Goal: Task Accomplishment & Management: Use online tool/utility

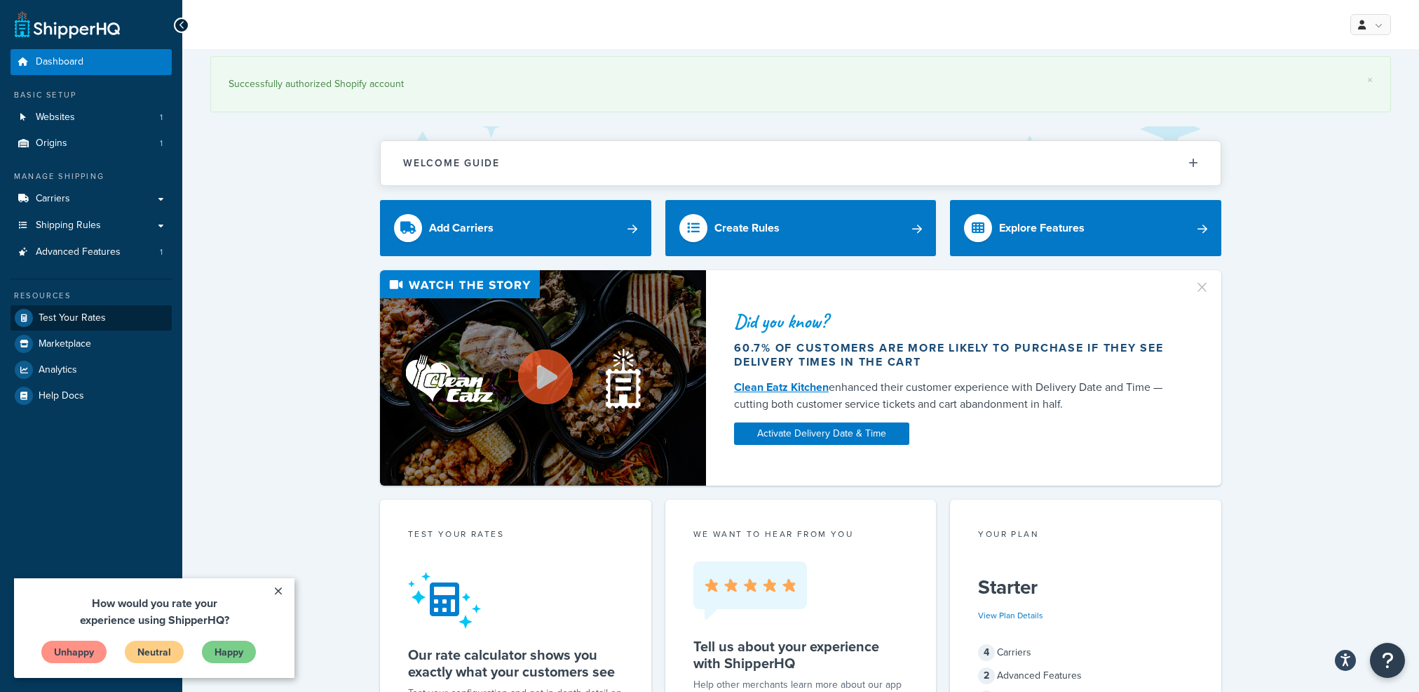
click at [130, 323] on link "Test Your Rates" at bounding box center [91, 317] width 161 height 25
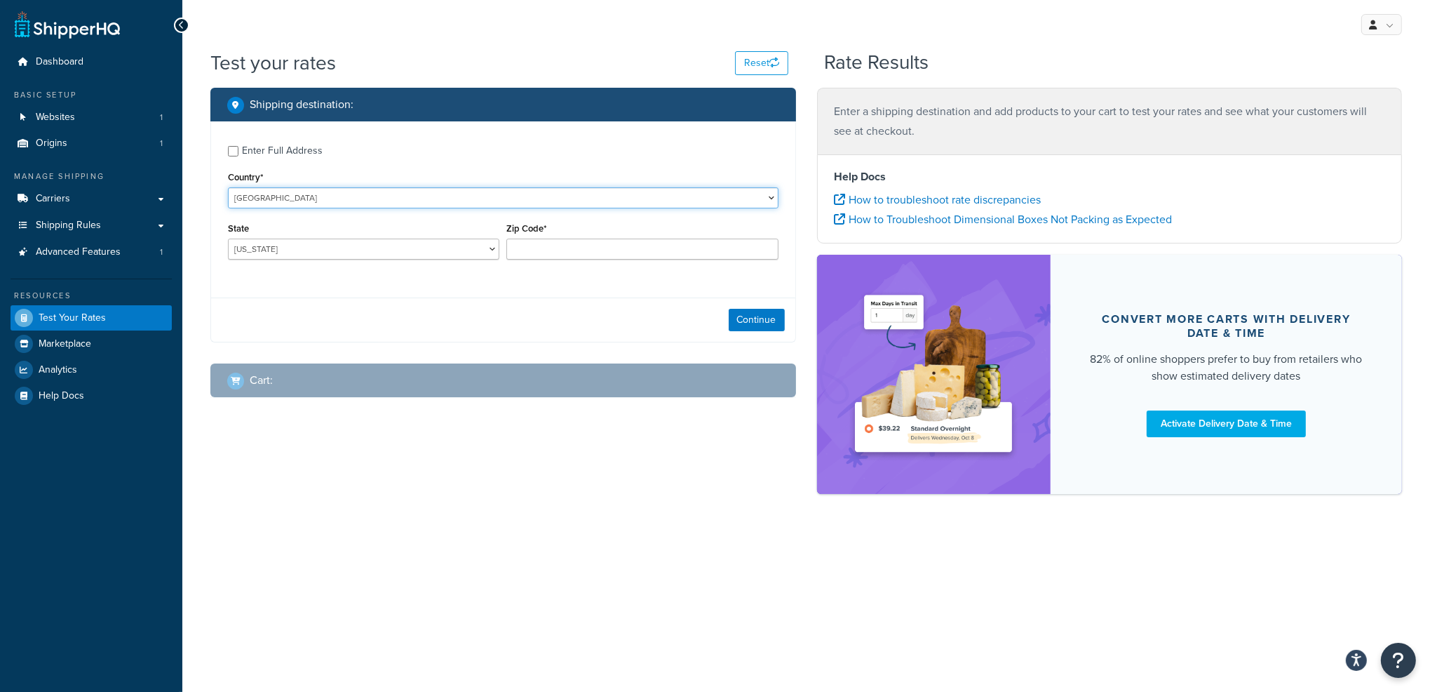
click at [311, 196] on select "[GEOGRAPHIC_DATA] [GEOGRAPHIC_DATA] [GEOGRAPHIC_DATA] [GEOGRAPHIC_DATA] [GEOGRA…" at bounding box center [503, 197] width 551 height 21
select select "AU"
click at [228, 187] on select "[GEOGRAPHIC_DATA] [GEOGRAPHIC_DATA] [GEOGRAPHIC_DATA] [GEOGRAPHIC_DATA] [GEOGRA…" at bounding box center [503, 197] width 551 height 21
click at [343, 250] on select "[GEOGRAPHIC_DATA] [GEOGRAPHIC_DATA] [GEOGRAPHIC_DATA] [GEOGRAPHIC_DATA] [GEOGRA…" at bounding box center [363, 248] width 271 height 21
select select "VIC"
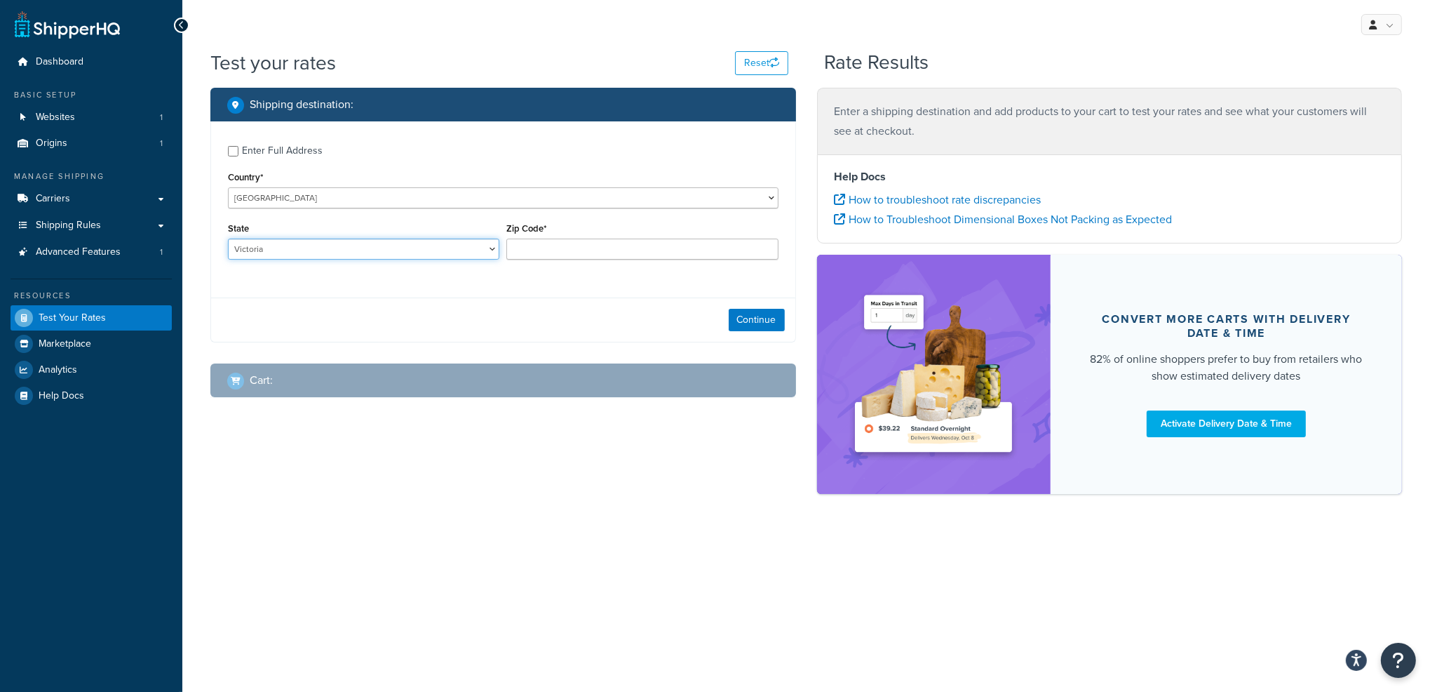
click at [228, 238] on select "[GEOGRAPHIC_DATA] [GEOGRAPHIC_DATA] [GEOGRAPHIC_DATA] [GEOGRAPHIC_DATA] [GEOGRA…" at bounding box center [363, 248] width 271 height 21
click at [562, 252] on input "Zip Code*" at bounding box center [641, 248] width 271 height 21
type input "3127"
click at [756, 322] on button "Continue" at bounding box center [757, 320] width 56 height 22
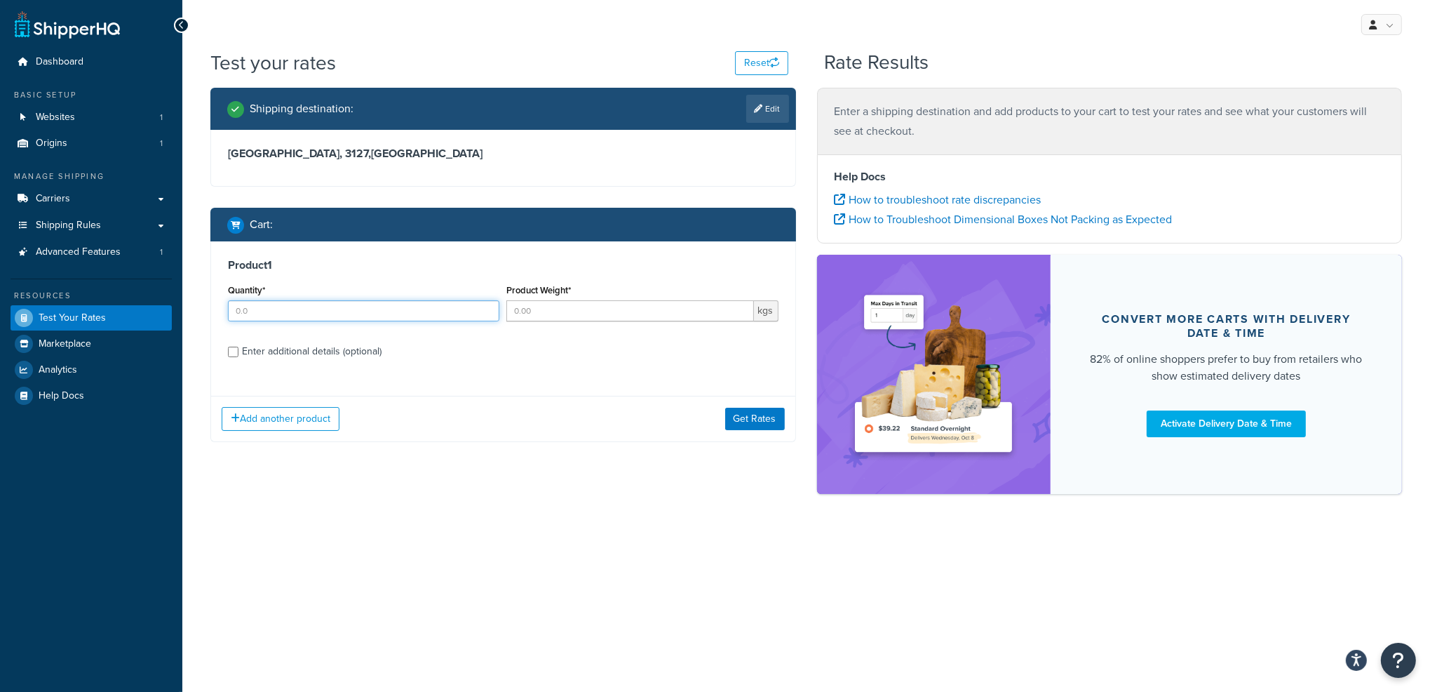
click at [264, 311] on input "Quantity*" at bounding box center [363, 310] width 271 height 21
type input "1"
click at [547, 308] on input "Product Weight*" at bounding box center [629, 310] width 247 height 21
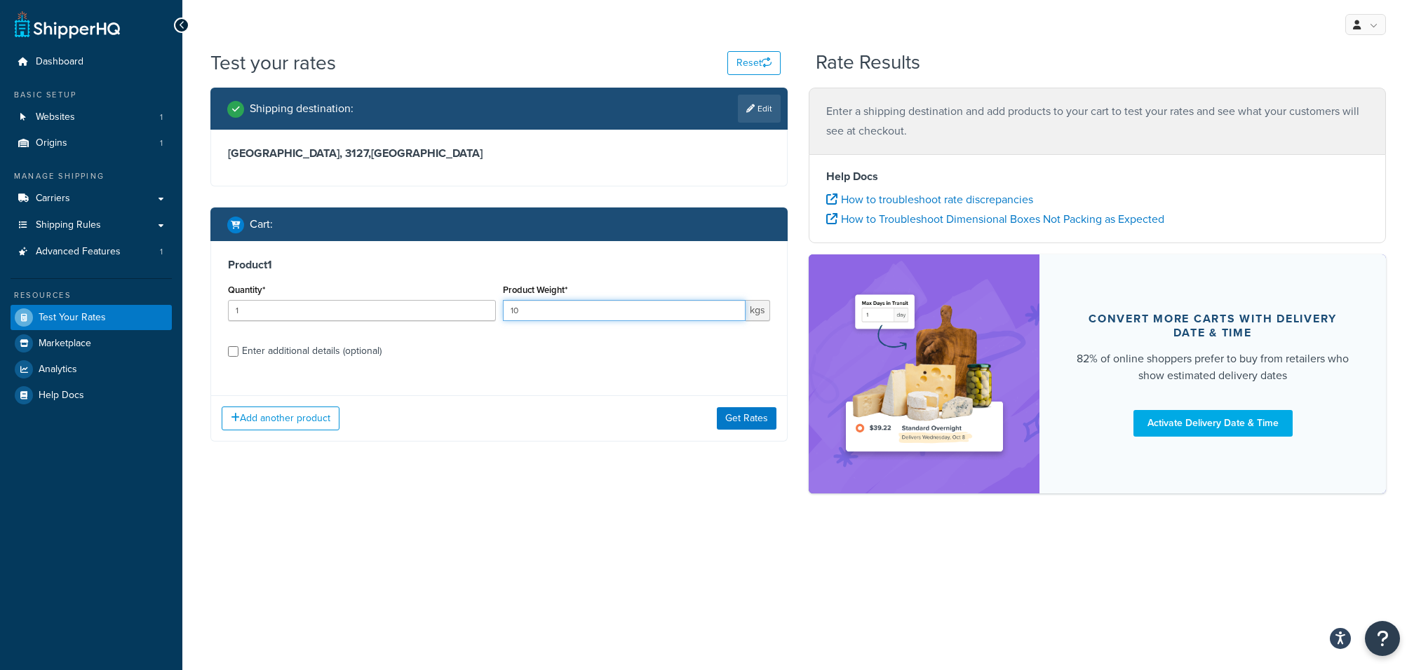
type input "10"
click at [555, 358] on label "Enter additional details (optional)" at bounding box center [506, 350] width 528 height 22
click at [238, 357] on input "Enter additional details (optional)" at bounding box center [233, 351] width 11 height 11
checkbox input "true"
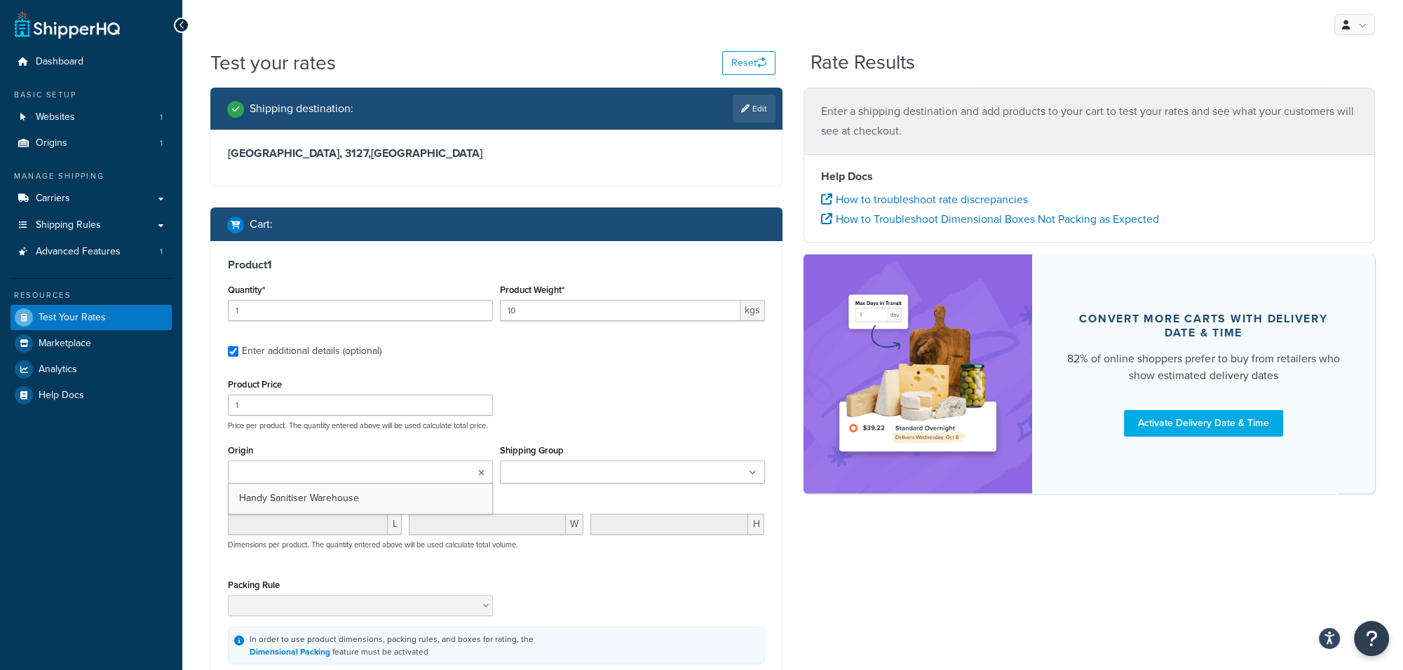
click at [278, 467] on input "Origin" at bounding box center [294, 473] width 124 height 15
click at [523, 479] on input "Shipping Group" at bounding box center [566, 473] width 124 height 15
click at [562, 397] on div "Product Price 1 Price per product. The quantity entered above will be used calc…" at bounding box center [496, 402] width 544 height 55
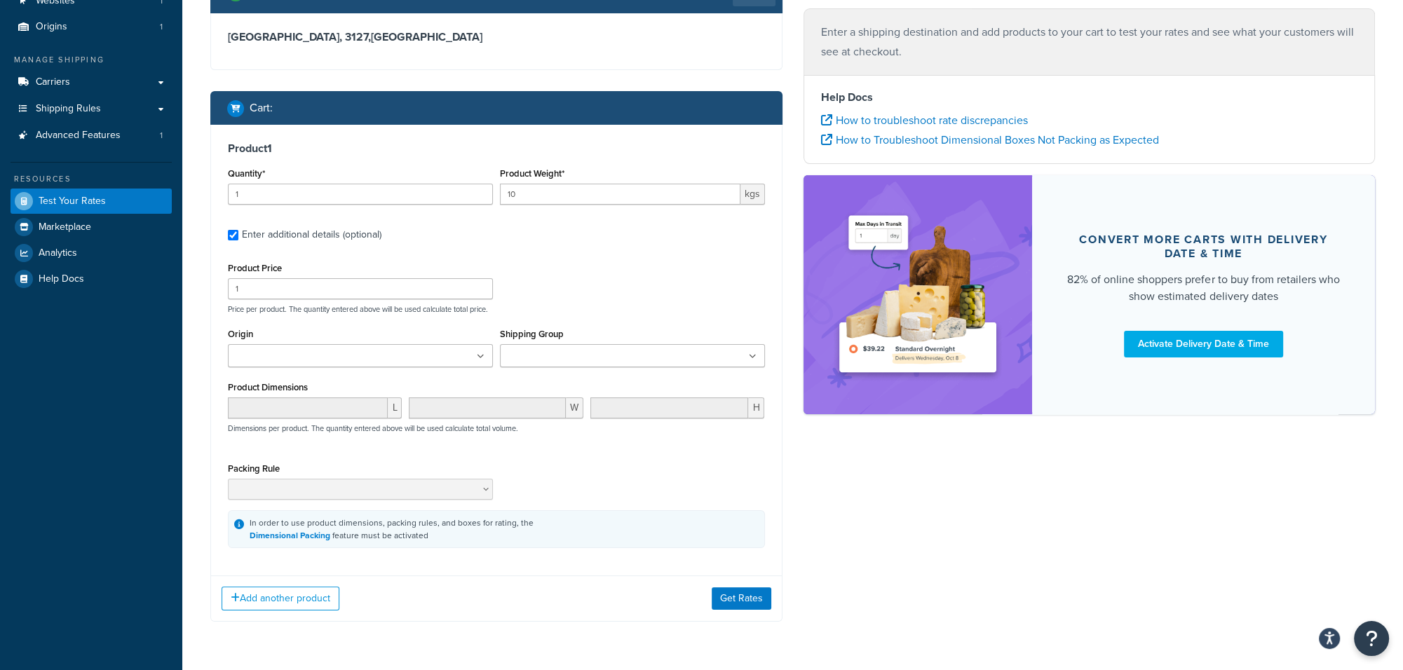
scroll to position [158, 0]
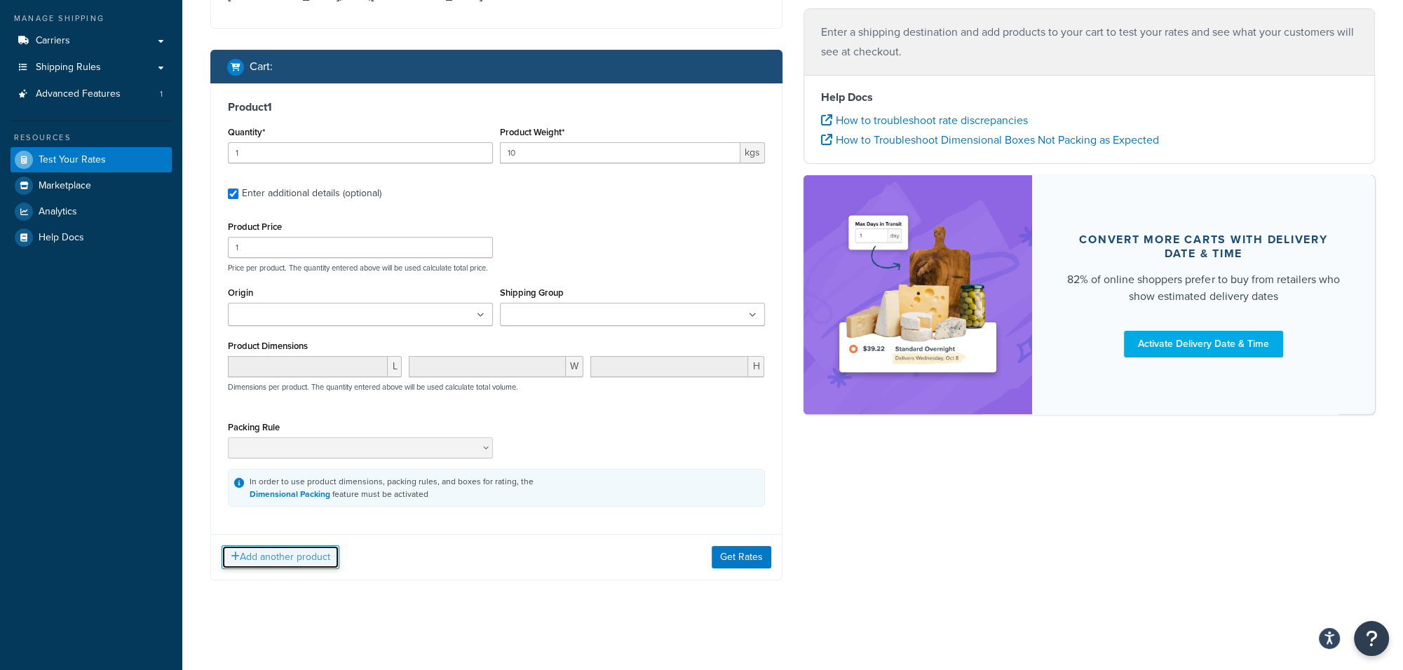
click at [300, 555] on button "Add another product" at bounding box center [281, 558] width 118 height 24
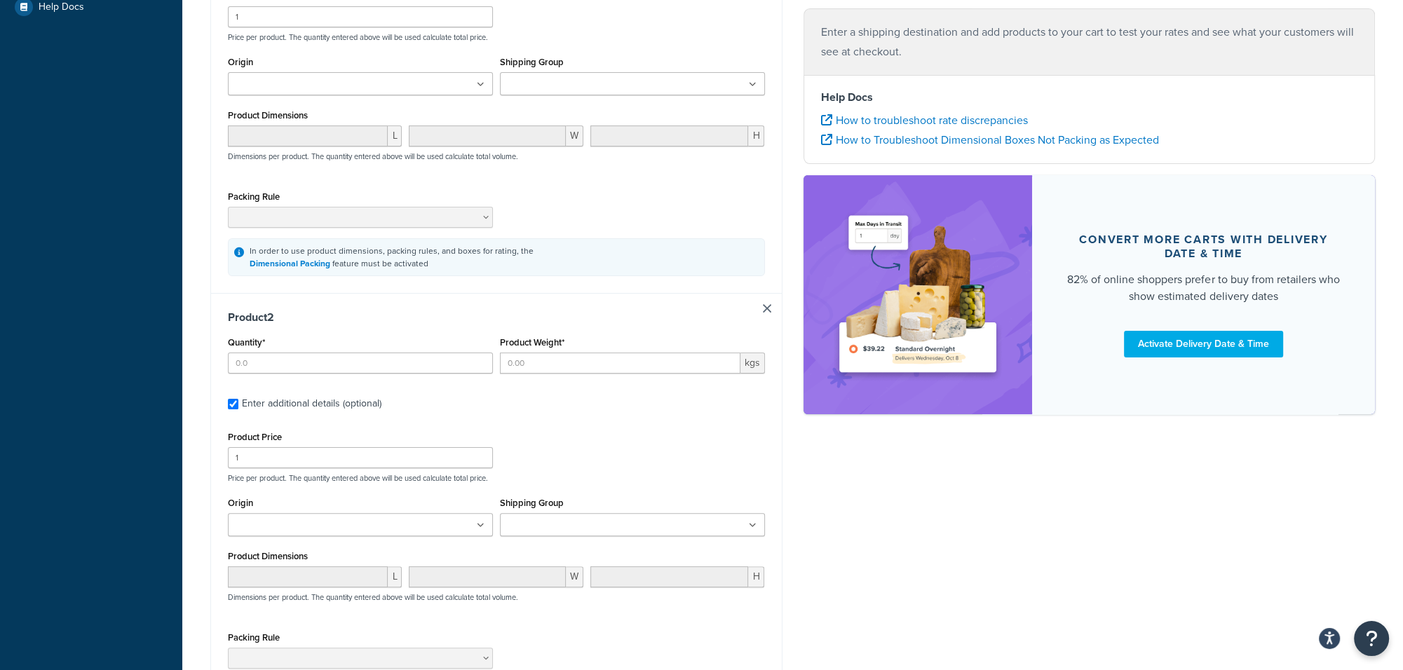
scroll to position [392, 0]
click at [270, 356] on input "Quantity*" at bounding box center [360, 359] width 265 height 21
type input "1"
click at [558, 358] on input "Product Weight*" at bounding box center [620, 359] width 241 height 21
type input "7"
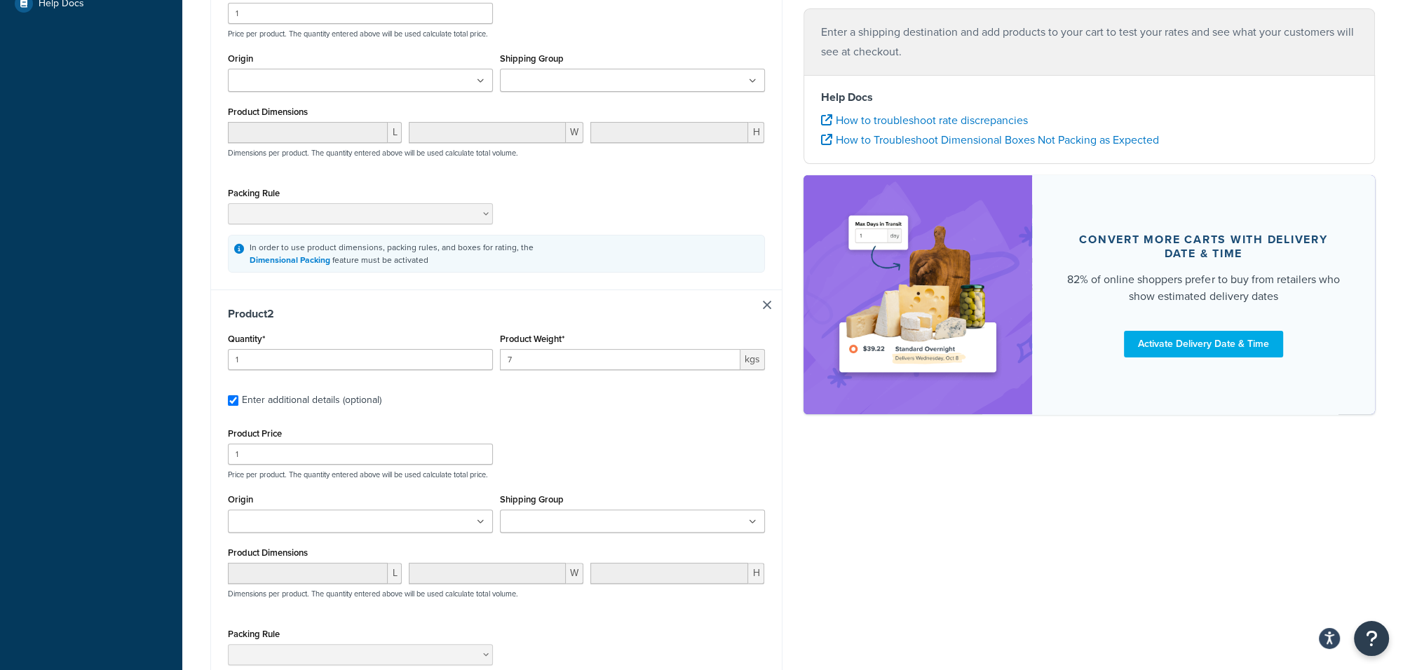
click at [558, 414] on div "Product 2 Quantity* 1 Product Weight* 7 kgs Enter additional details (optional)…" at bounding box center [496, 510] width 571 height 441
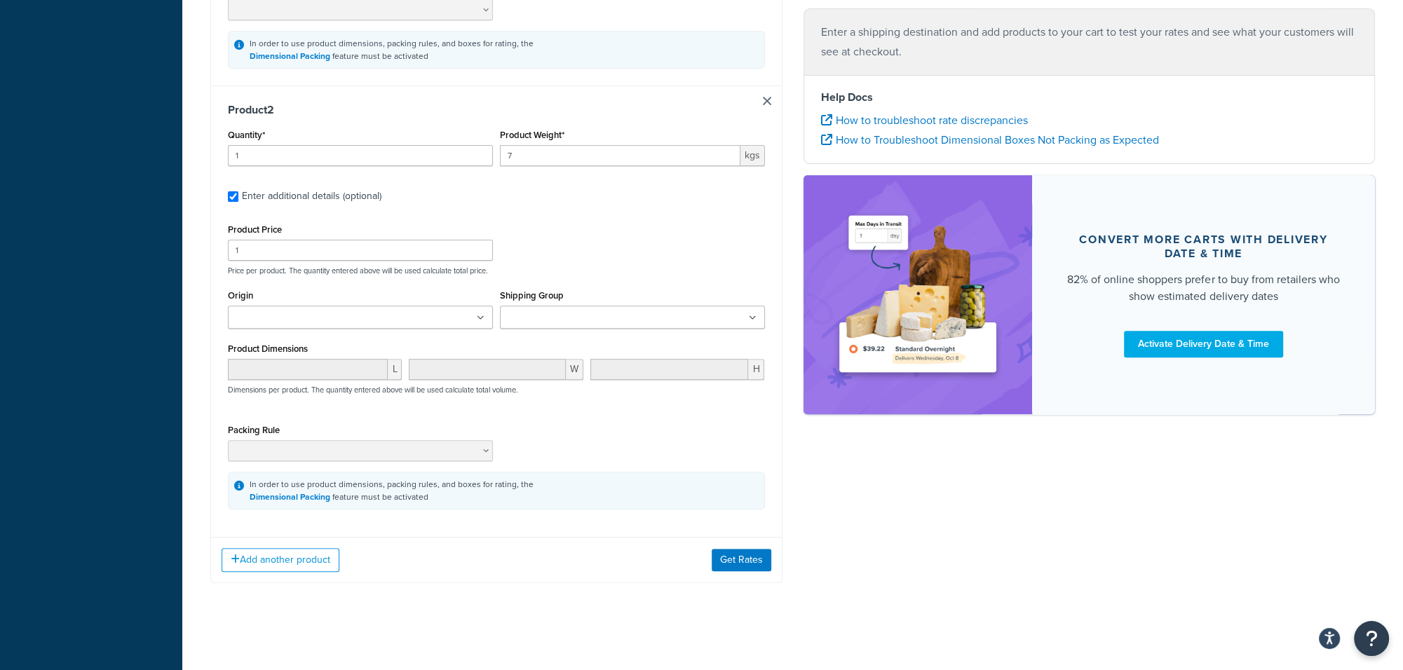
scroll to position [598, 0]
click at [258, 553] on button "Add another product" at bounding box center [281, 558] width 118 height 24
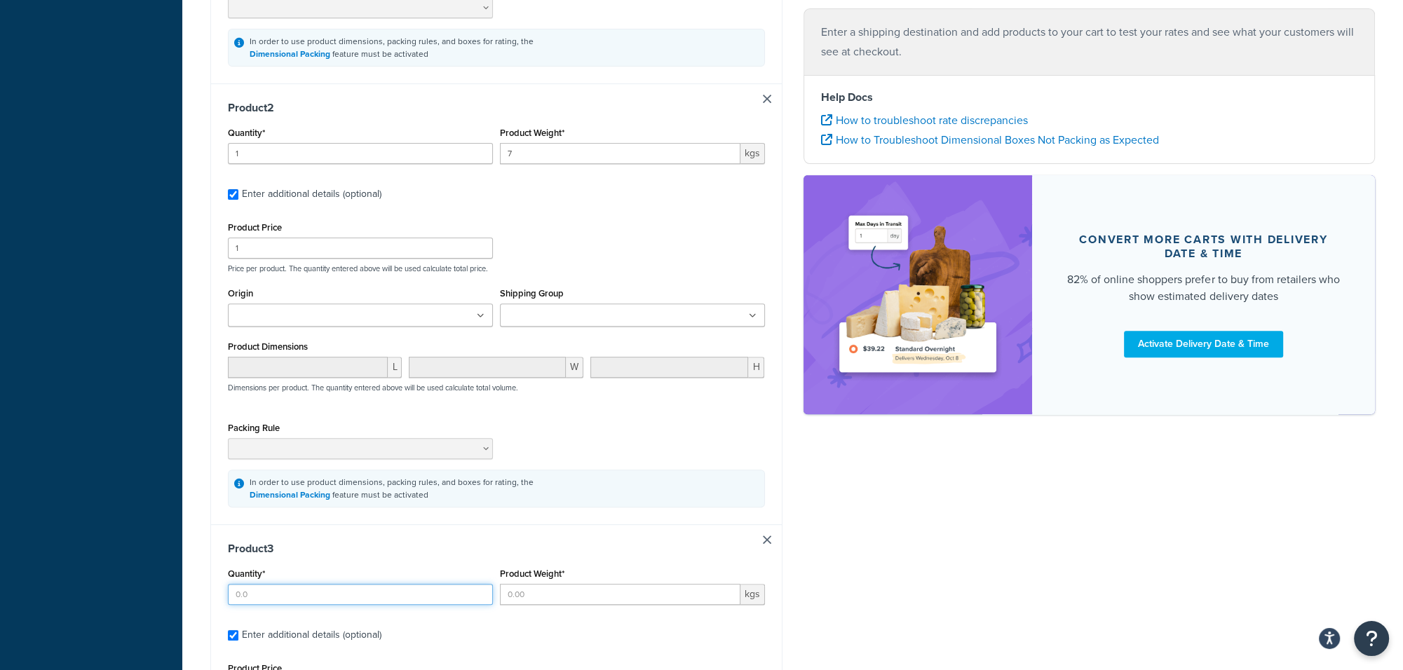
click at [281, 591] on input "Quantity*" at bounding box center [360, 594] width 265 height 21
type input "1"
click at [583, 594] on input "Product Weight*" at bounding box center [620, 594] width 241 height 21
type input "7"
click at [851, 584] on div "Shipping destination : Edit [GEOGRAPHIC_DATA], 3127 , [GEOGRAPHIC_DATA] Cart : …" at bounding box center [793, 266] width 1186 height 1554
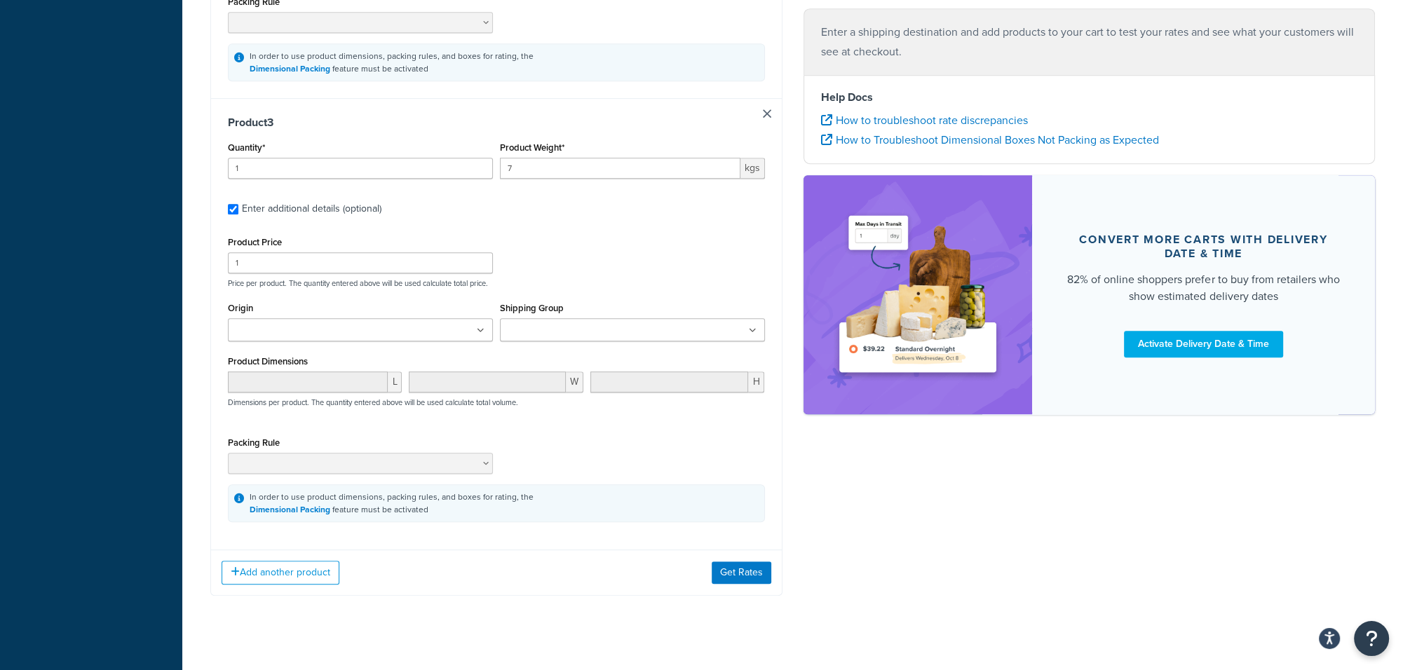
scroll to position [1039, 0]
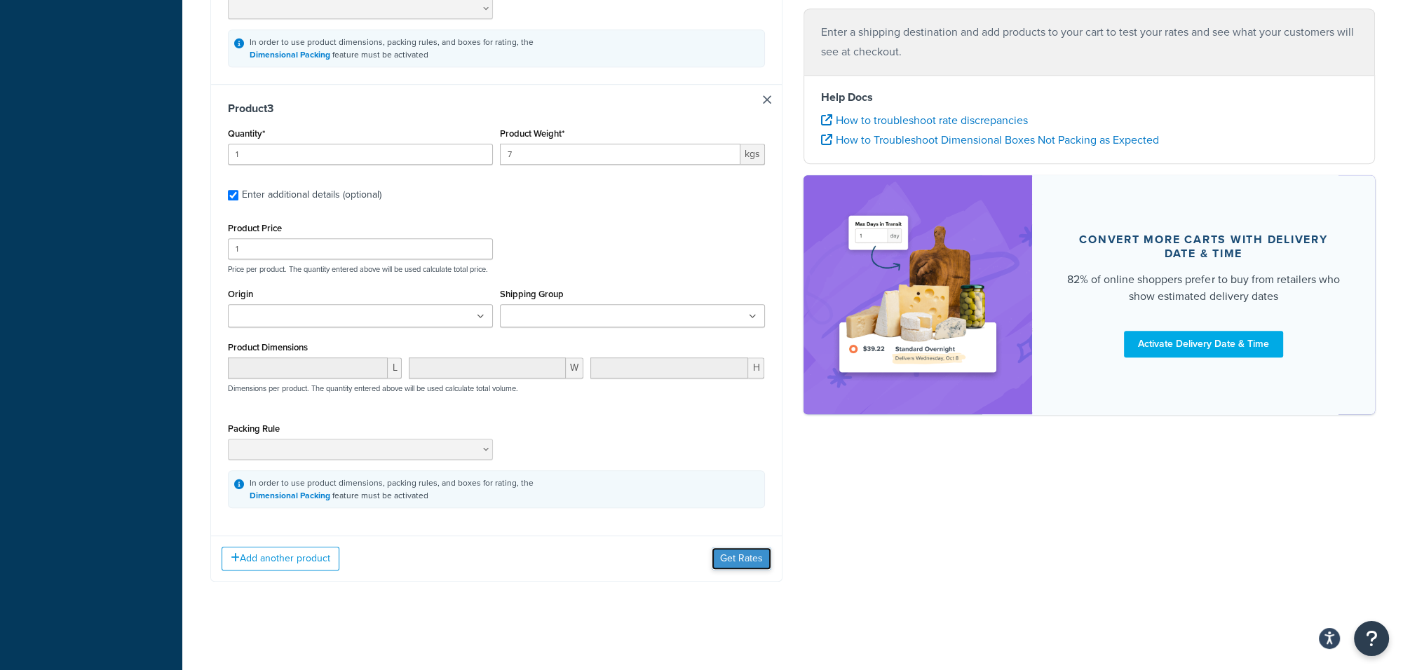
click at [719, 558] on button "Get Rates" at bounding box center [742, 559] width 60 height 22
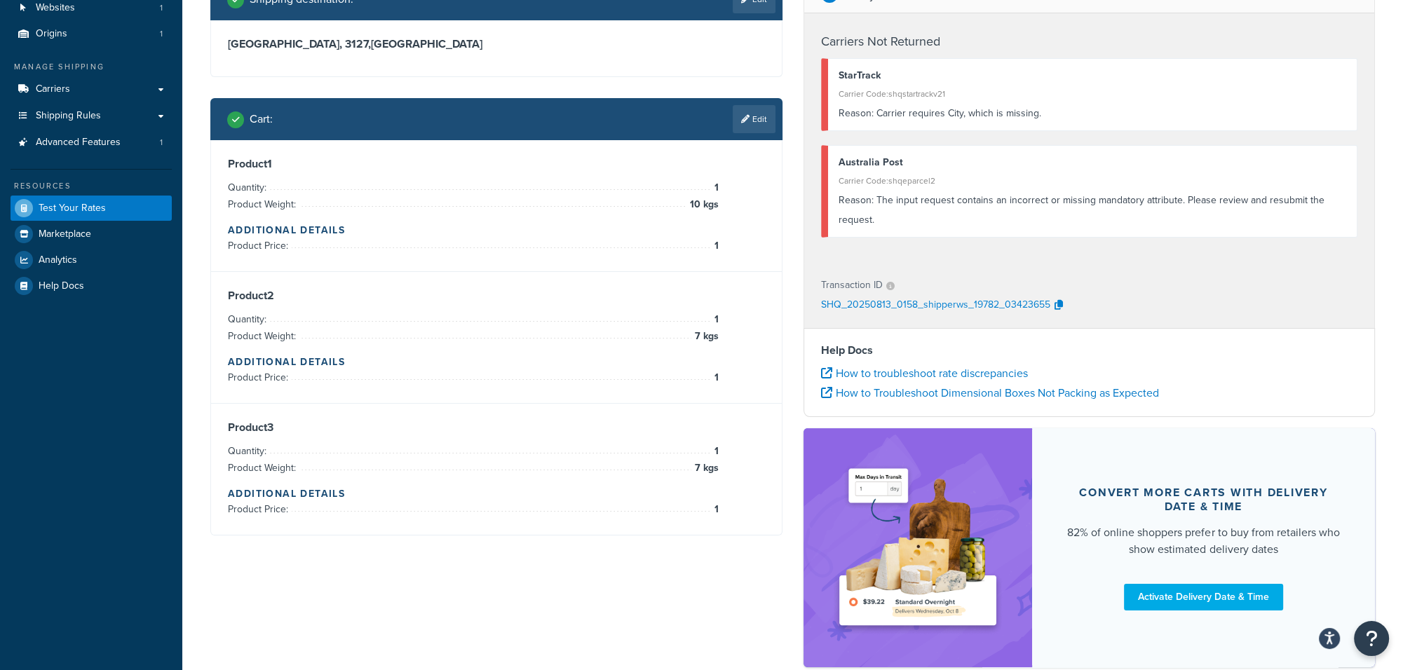
scroll to position [0, 0]
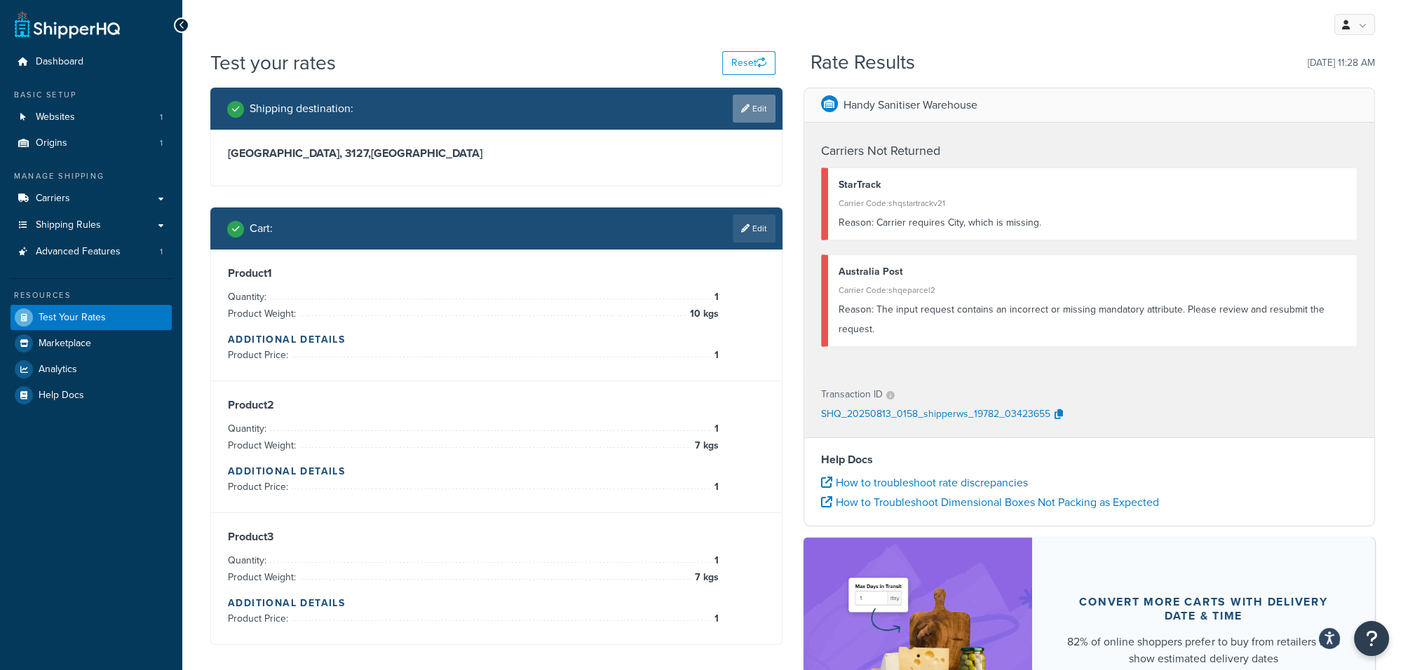
click at [757, 107] on link "Edit" at bounding box center [754, 109] width 43 height 28
select select "AU"
select select "VIC"
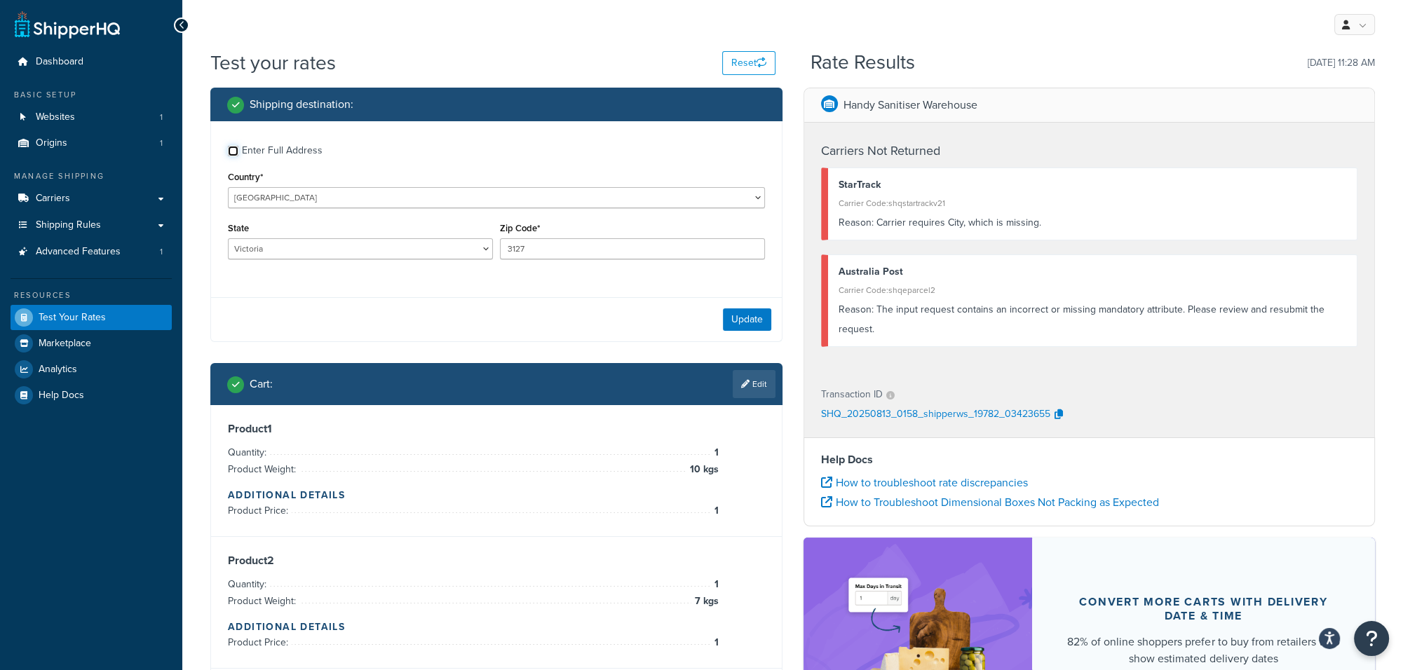
click at [232, 148] on input "Enter Full Address" at bounding box center [233, 151] width 11 height 11
checkbox input "true"
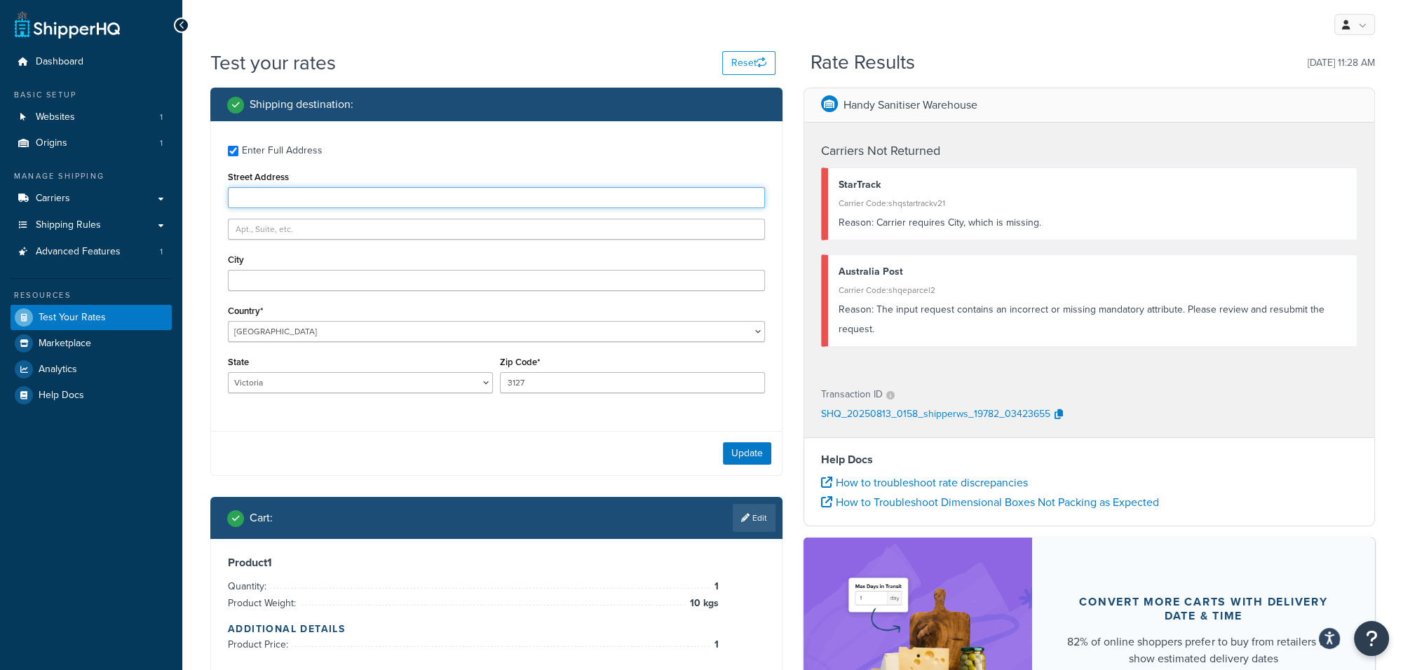
click at [248, 195] on input "Street Address" at bounding box center [496, 197] width 537 height 21
type input "[STREET_ADDRESS]"
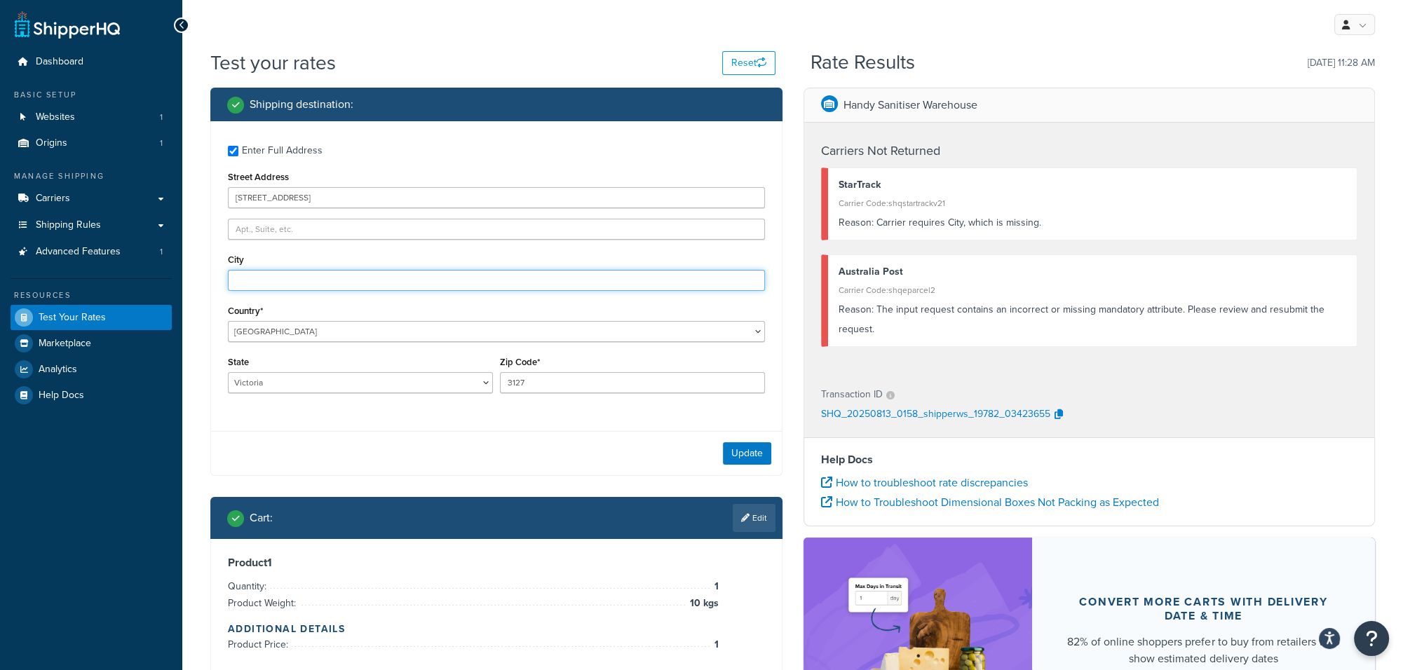
click at [295, 281] on input "City" at bounding box center [496, 280] width 537 height 21
type input "[GEOGRAPHIC_DATA]"
click at [532, 309] on div "Country* [GEOGRAPHIC_DATA] [GEOGRAPHIC_DATA] [GEOGRAPHIC_DATA] [GEOGRAPHIC_DATA…" at bounding box center [496, 322] width 537 height 41
click at [736, 450] on button "Update" at bounding box center [747, 454] width 48 height 22
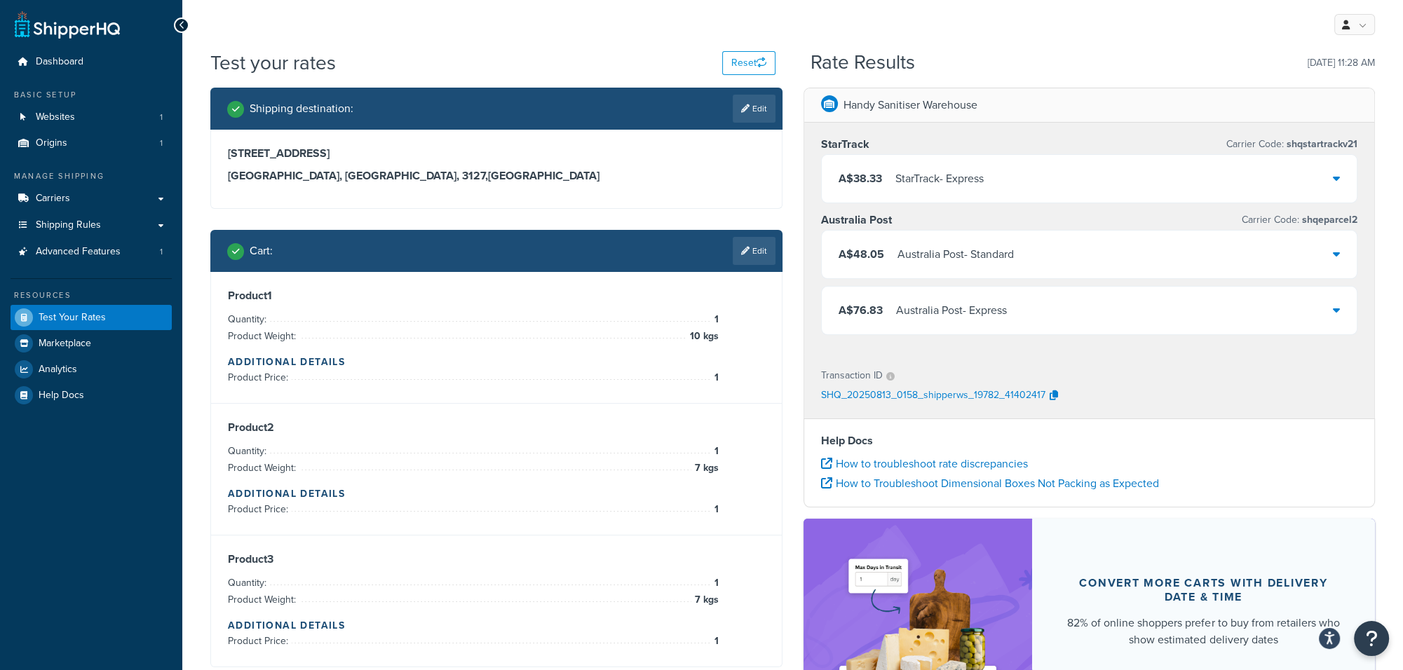
click at [1338, 179] on icon at bounding box center [1336, 178] width 7 height 11
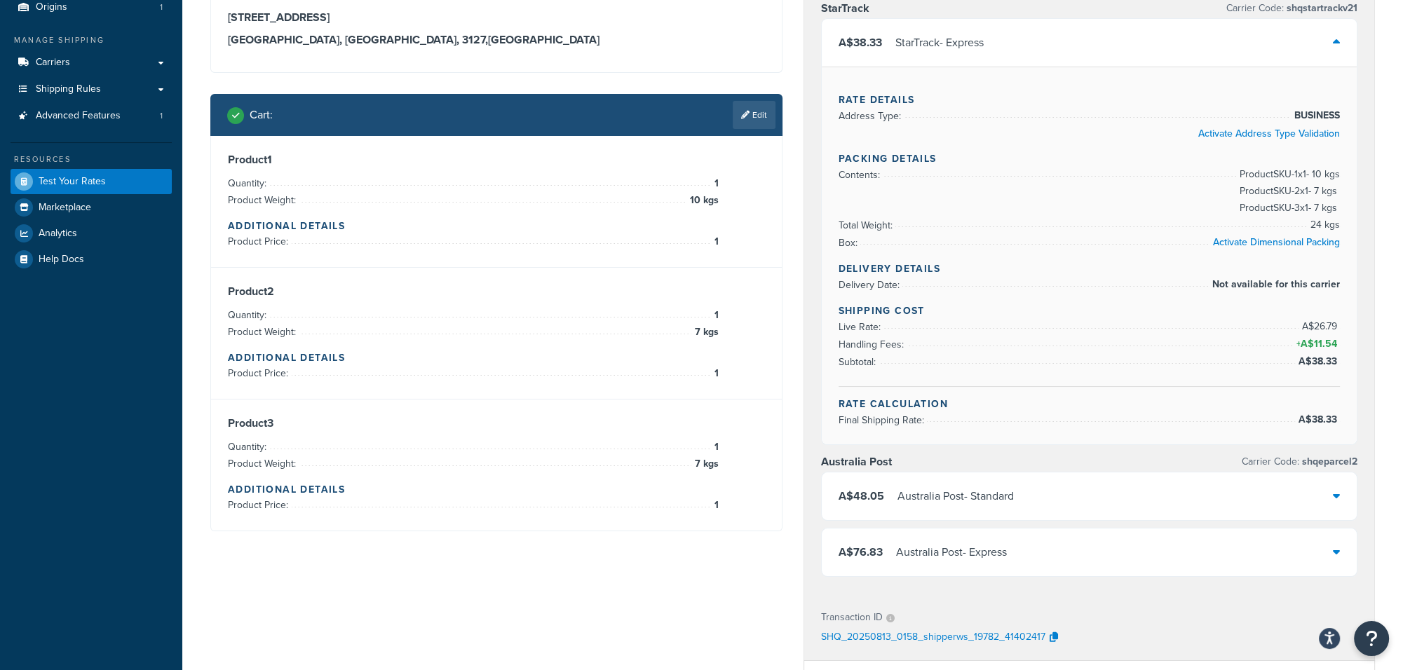
scroll to position [187, 0]
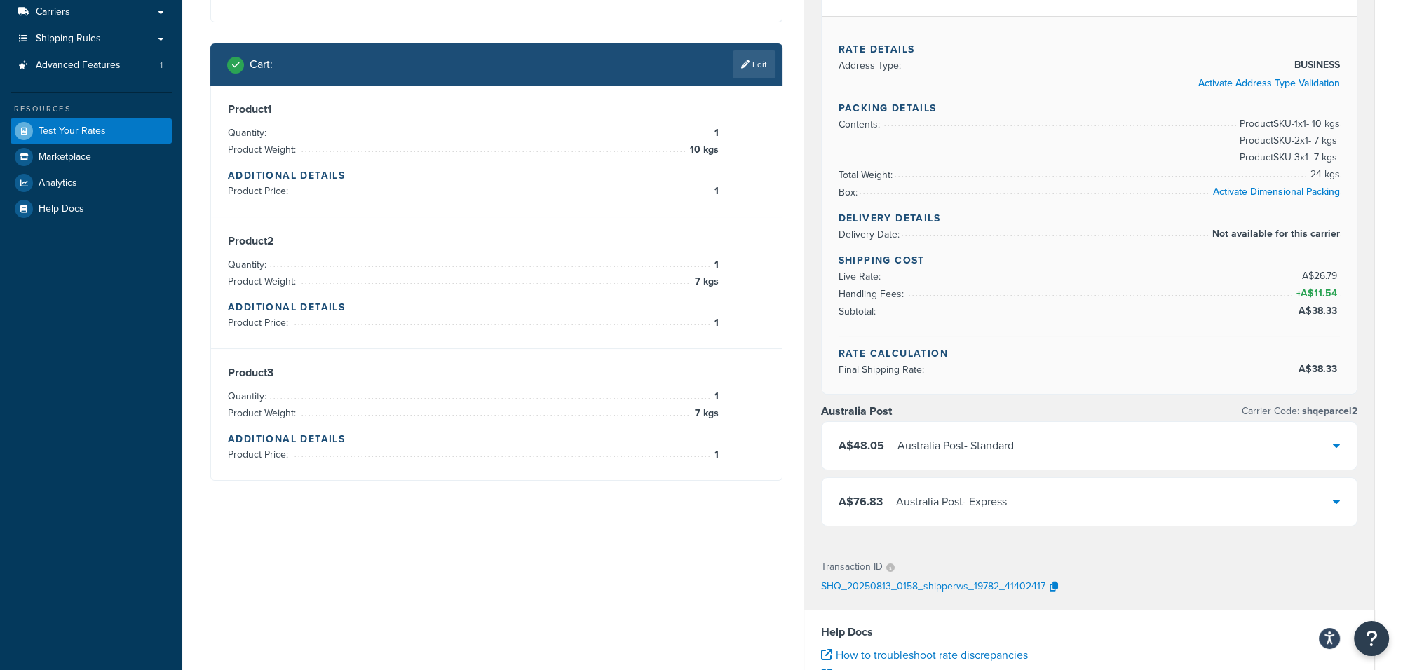
click at [1156, 450] on div "A$48.05 Australia Post - Standard" at bounding box center [1090, 446] width 536 height 48
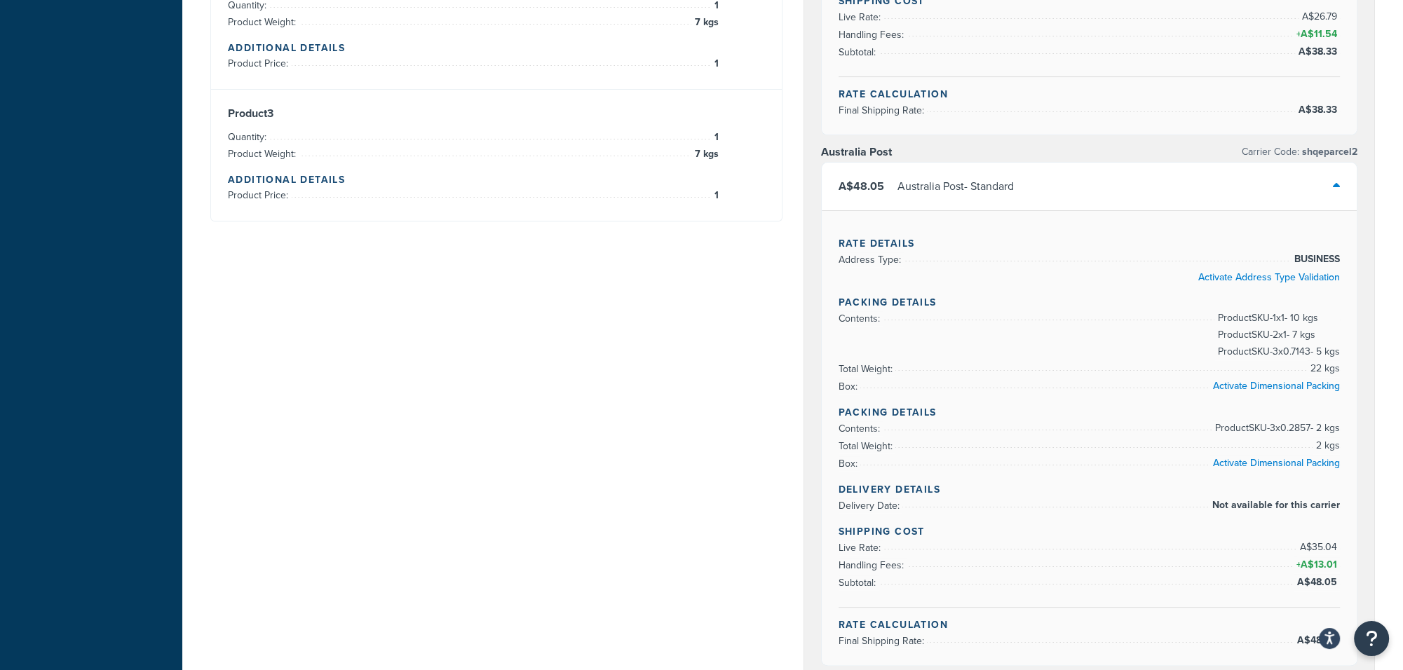
scroll to position [467, 0]
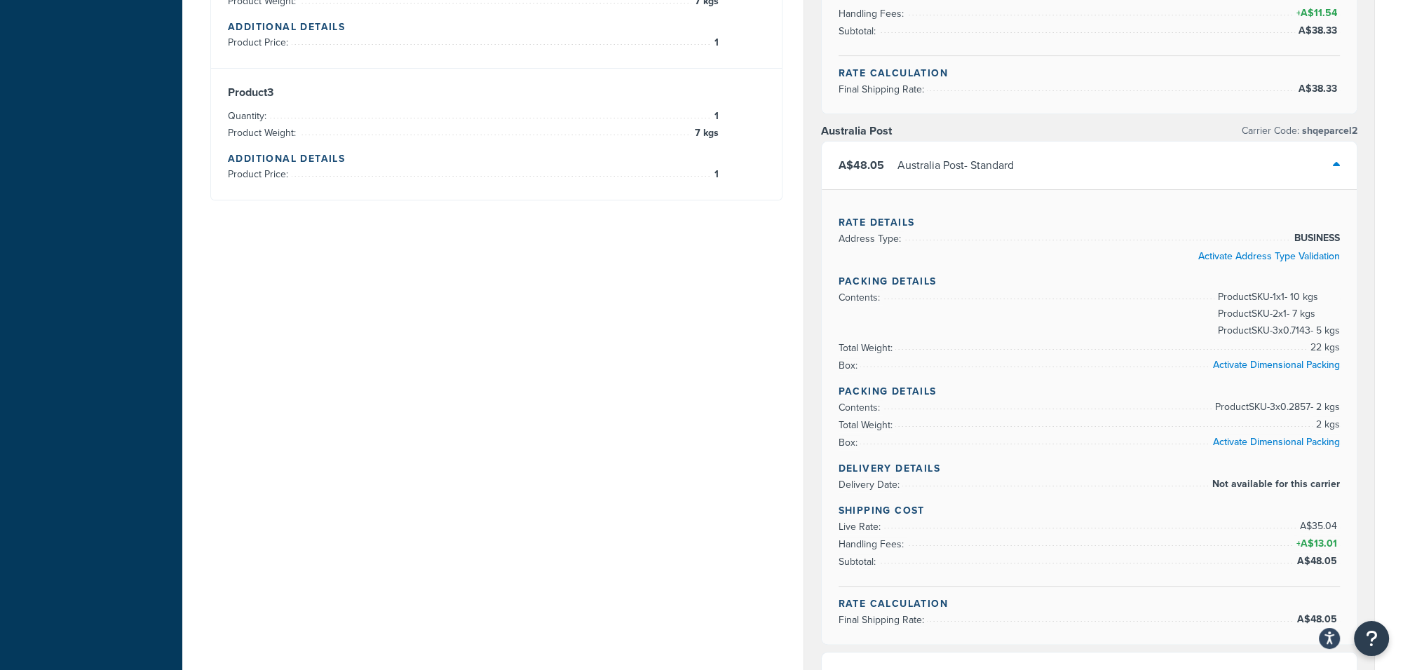
click at [1142, 163] on div "A$48.05 Australia Post - Standard" at bounding box center [1090, 166] width 536 height 48
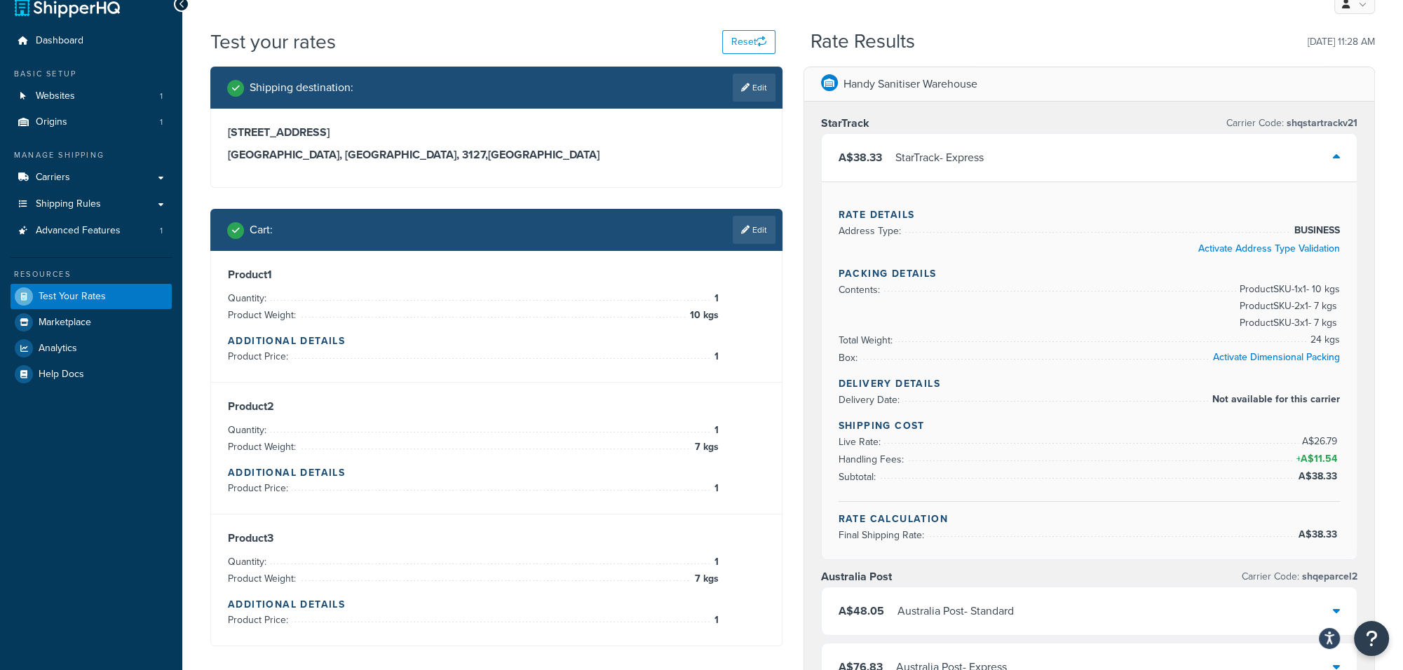
scroll to position [0, 0]
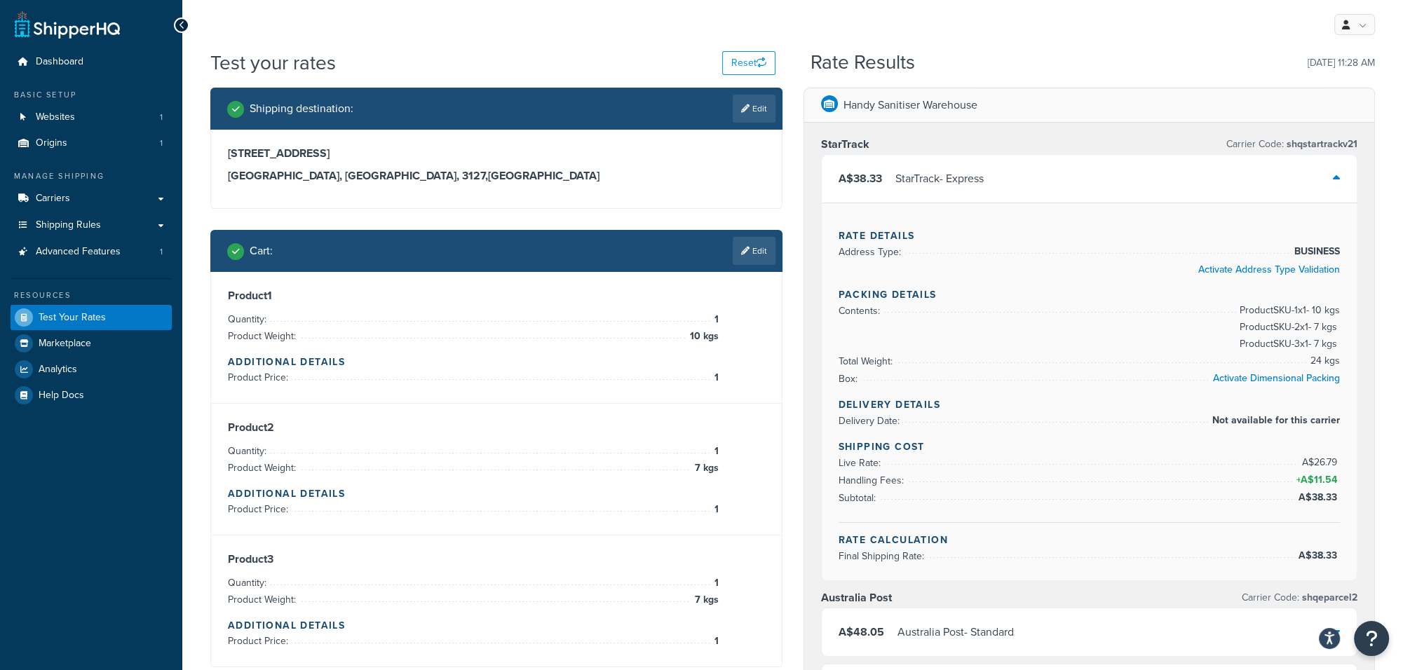
click at [964, 176] on div "StarTrack - Express" at bounding box center [940, 179] width 88 height 20
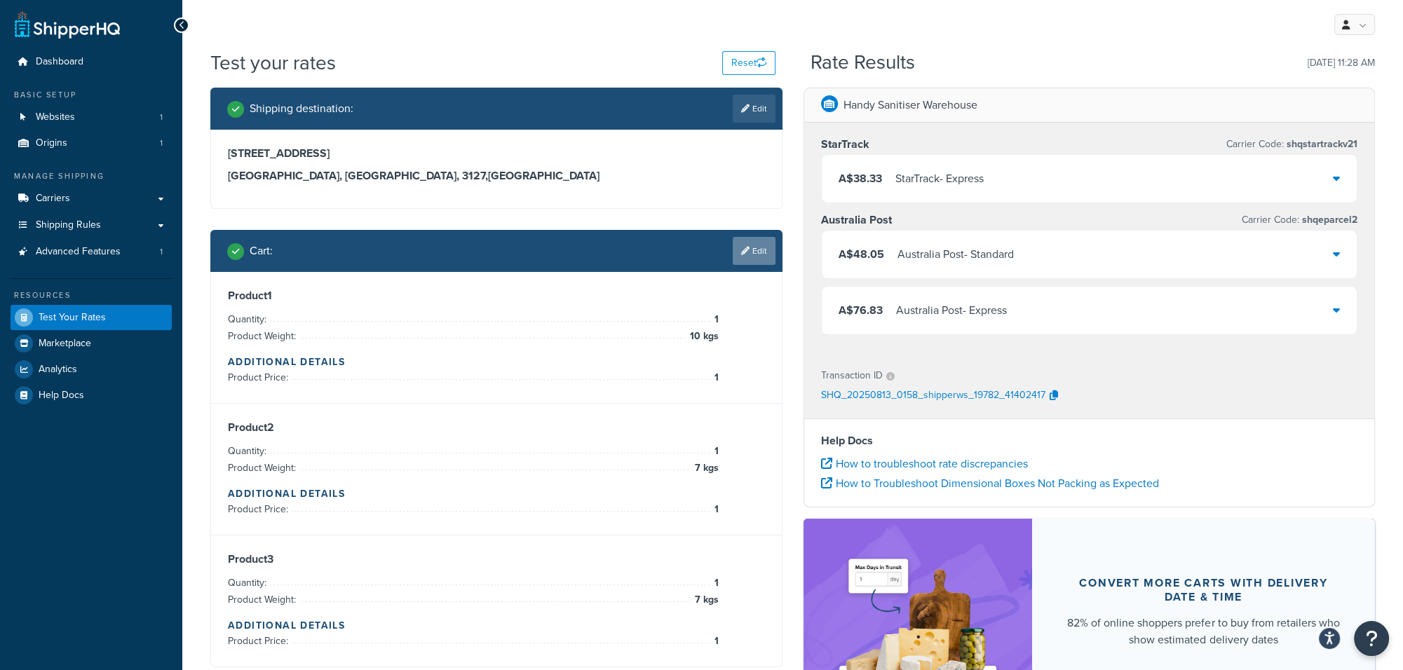
click at [756, 252] on link "Edit" at bounding box center [754, 251] width 43 height 28
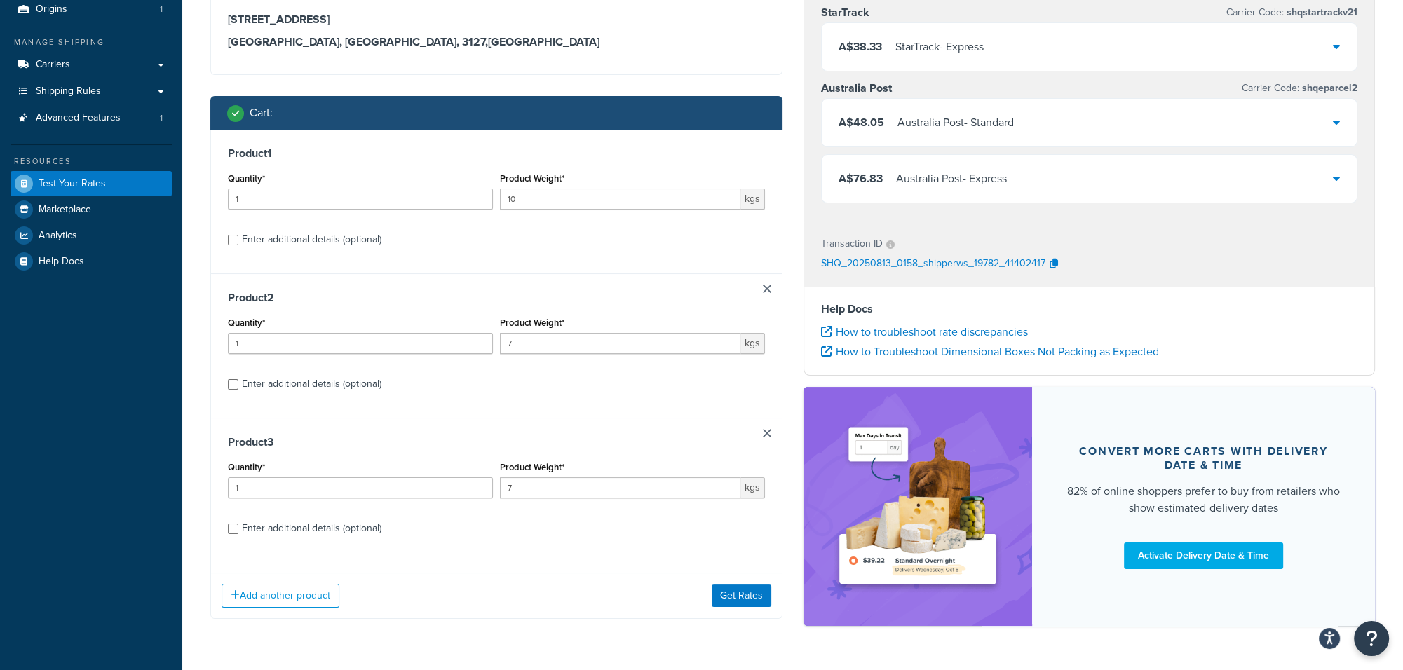
scroll to position [79, 0]
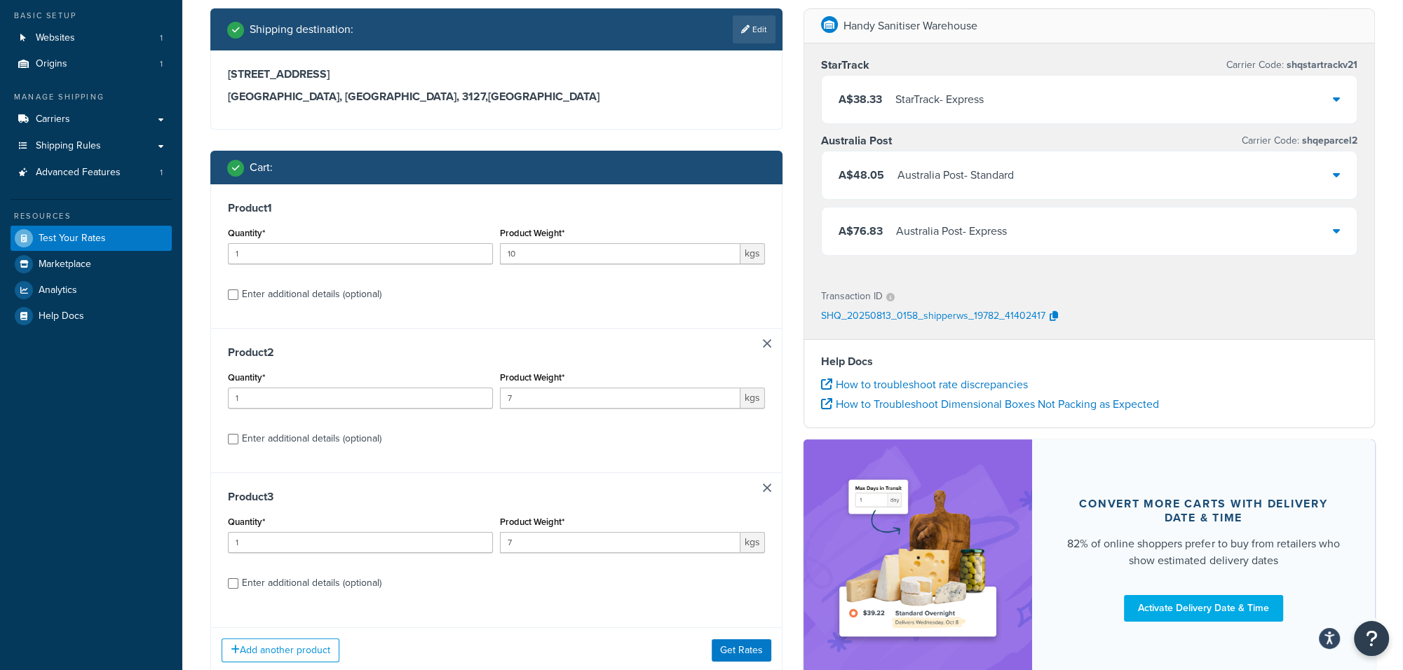
click at [668, 221] on div "Product 1 Quantity* 1 Product Weight* 10 kgs Enter additional details (optional)" at bounding box center [496, 256] width 571 height 144
click at [768, 485] on link at bounding box center [767, 488] width 8 height 8
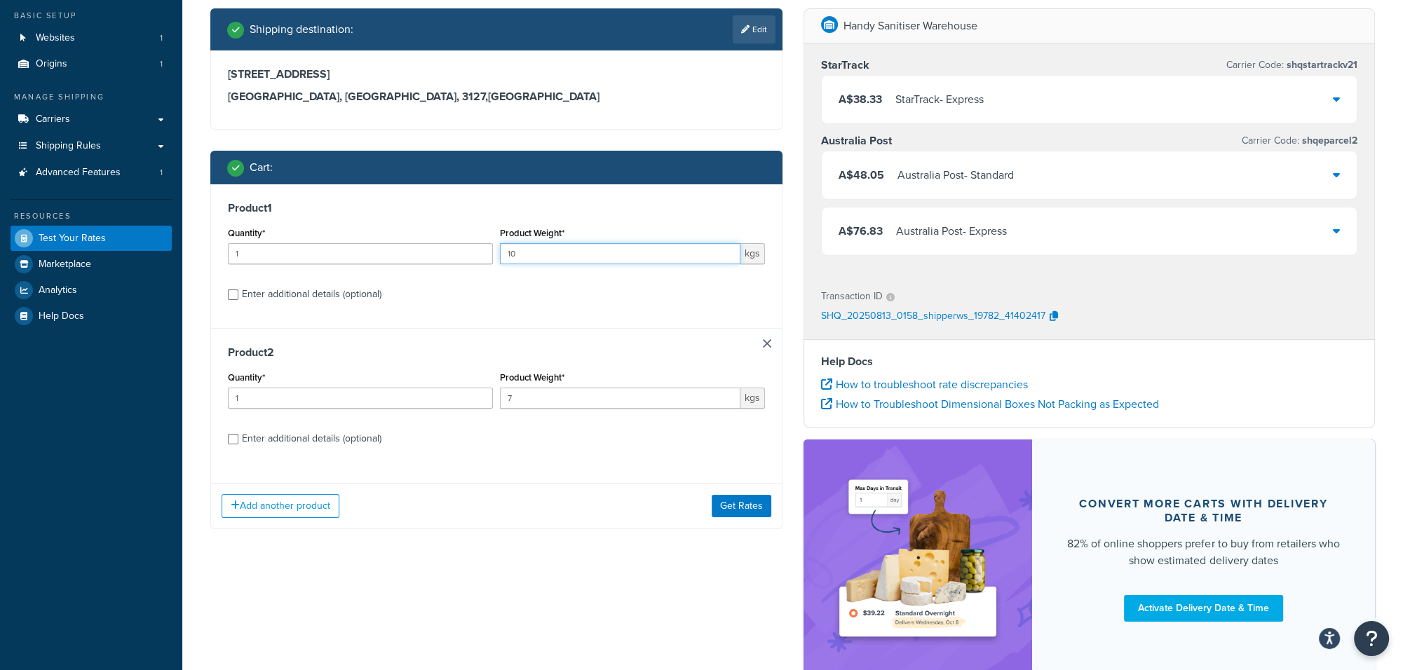
drag, startPoint x: 539, startPoint y: 257, endPoint x: 504, endPoint y: 255, distance: 35.8
click at [504, 255] on input "10" at bounding box center [620, 253] width 241 height 21
type input "7"
click at [626, 306] on div "Product 1 Quantity* 1 Product Weight* 7 kgs Enter additional details (optional)" at bounding box center [496, 256] width 571 height 144
click at [764, 342] on link at bounding box center [767, 343] width 8 height 8
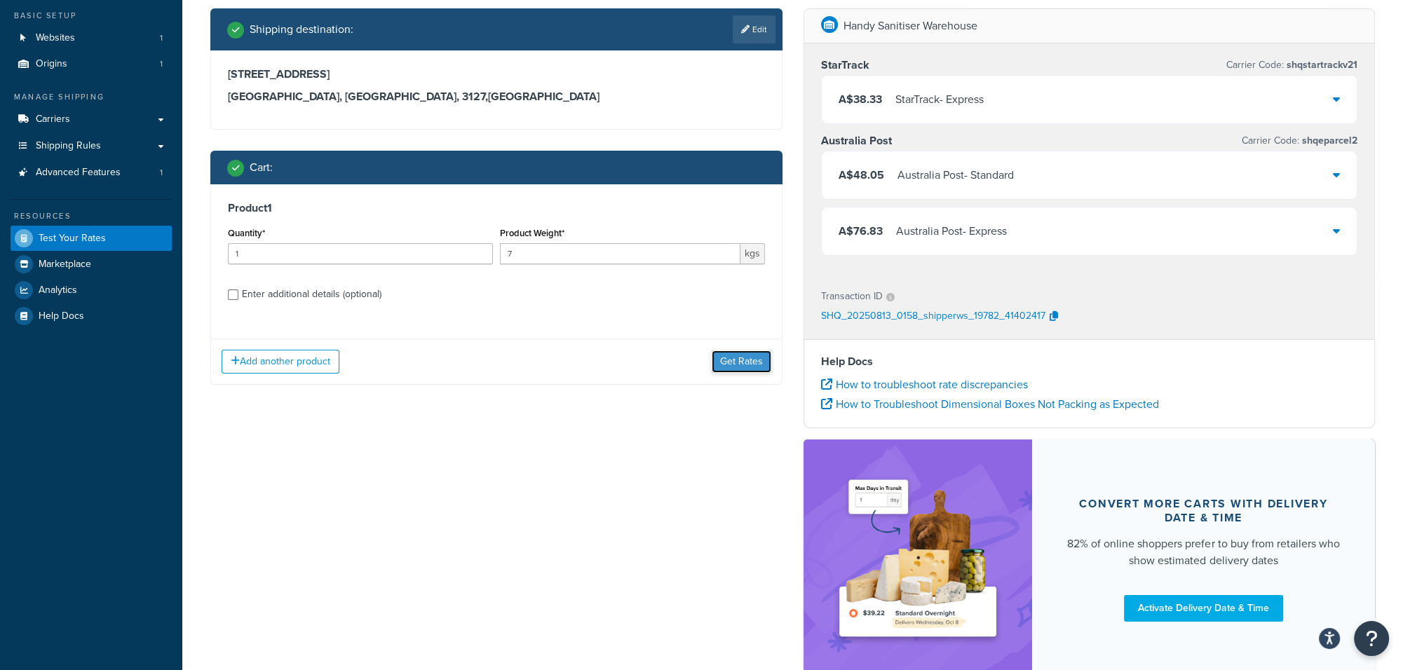
click at [748, 356] on button "Get Rates" at bounding box center [742, 362] width 60 height 22
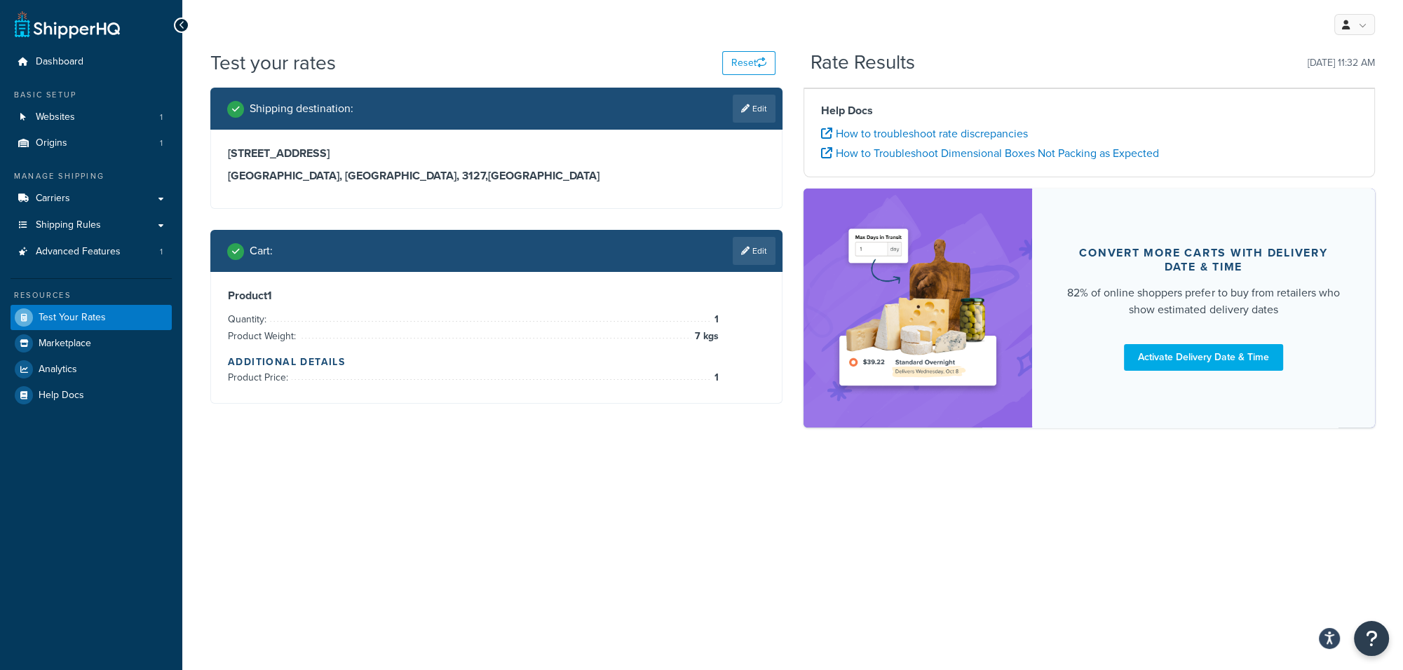
scroll to position [0, 0]
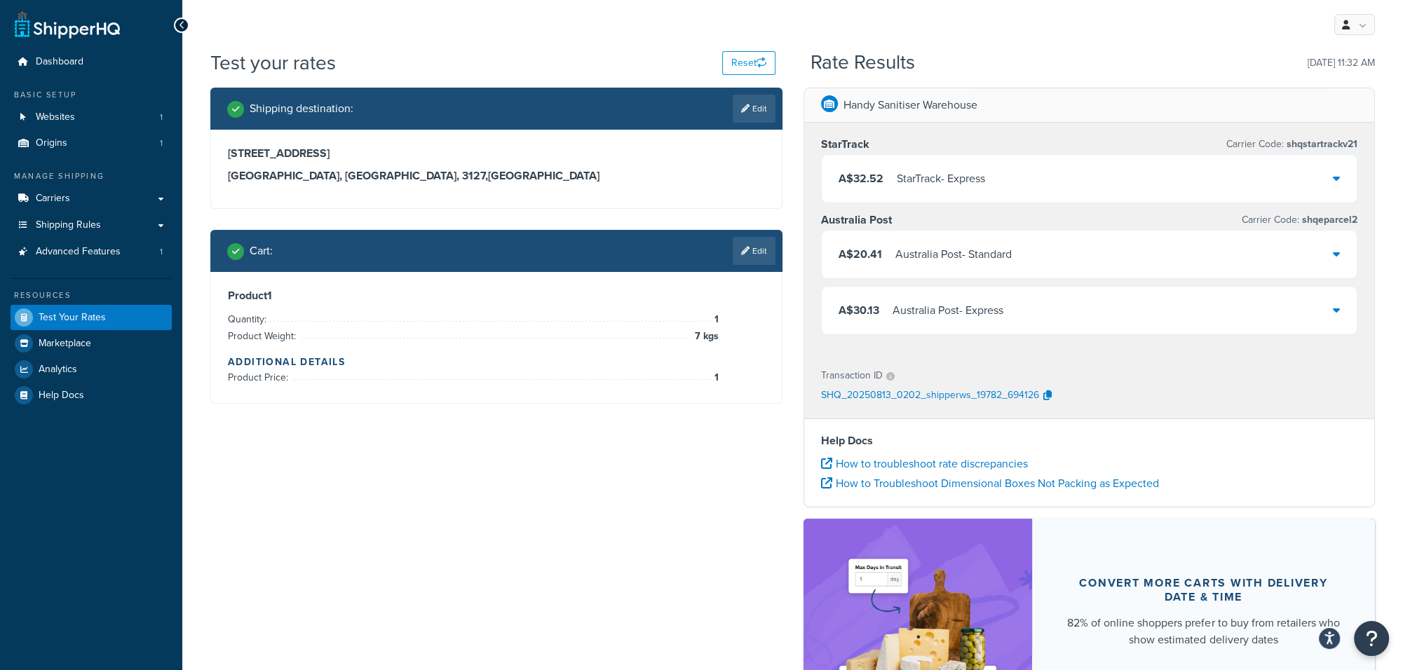
click at [1335, 179] on icon at bounding box center [1336, 178] width 7 height 11
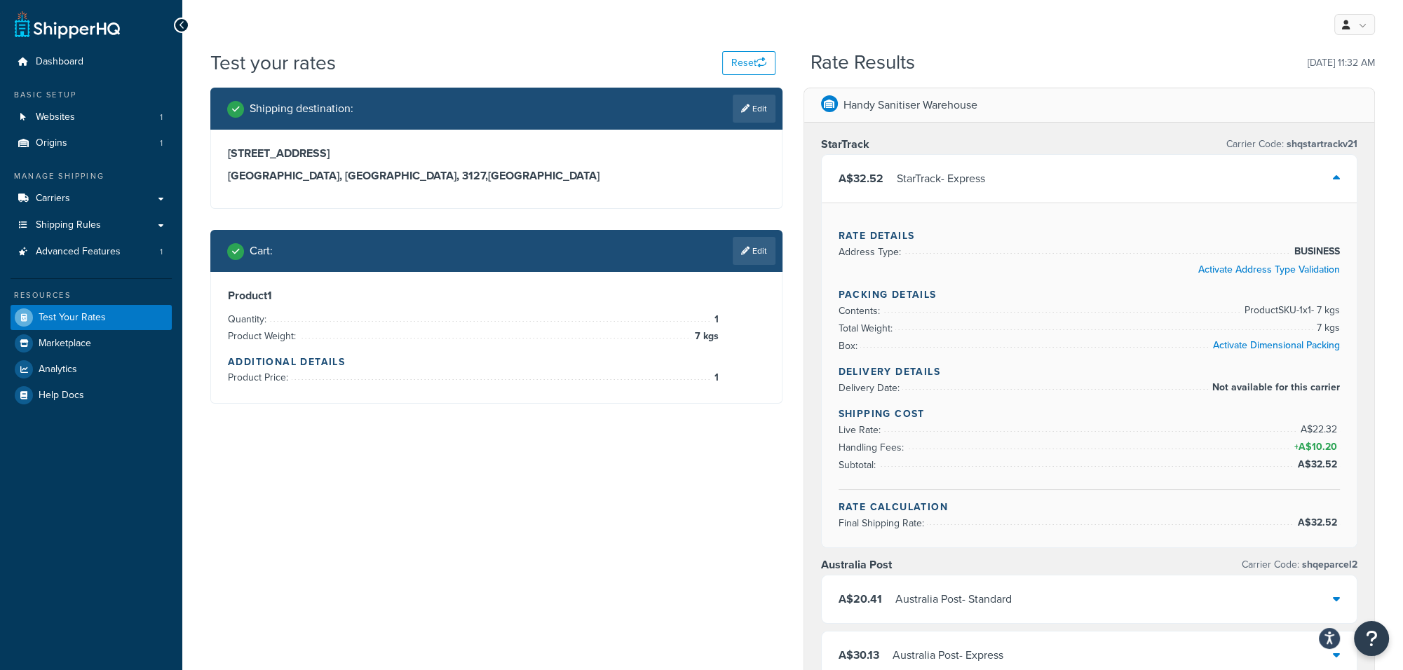
click at [1335, 179] on icon at bounding box center [1336, 178] width 7 height 11
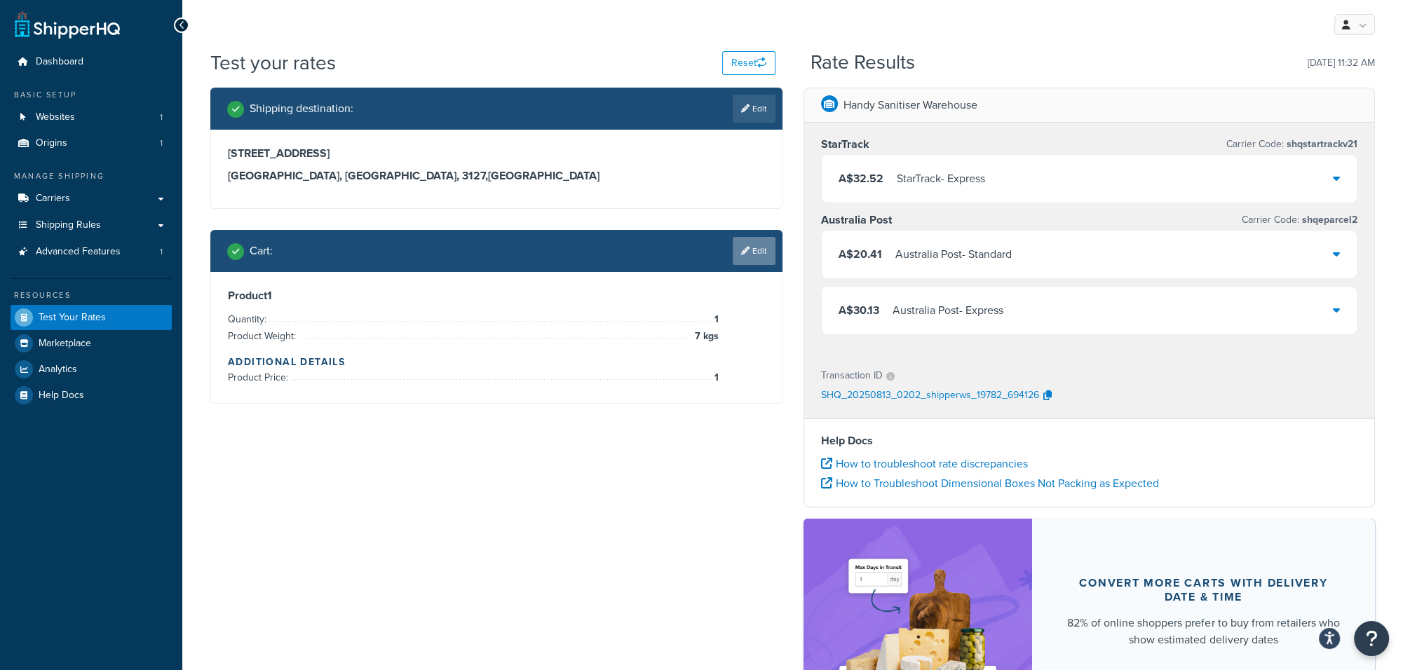
click at [756, 247] on link "Edit" at bounding box center [754, 251] width 43 height 28
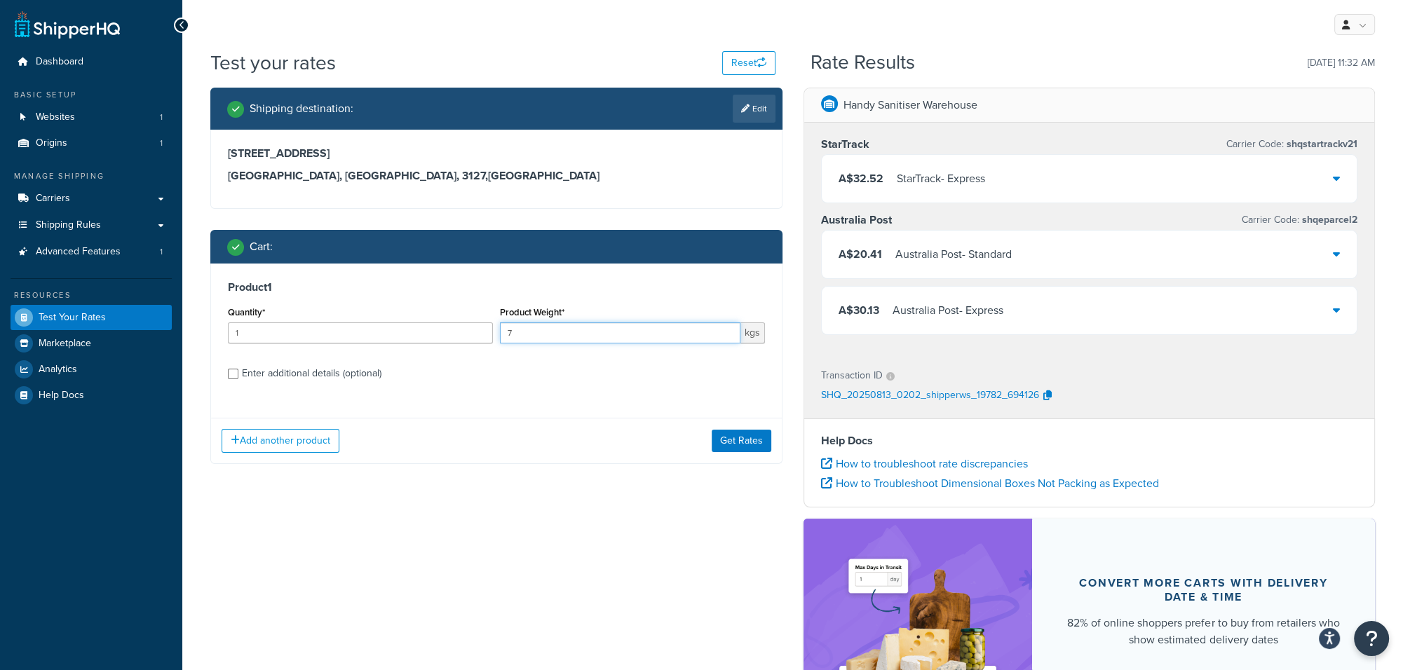
drag, startPoint x: 518, startPoint y: 334, endPoint x: 497, endPoint y: 332, distance: 20.4
click at [497, 332] on div "Product Weight* 7 kgs" at bounding box center [633, 328] width 272 height 51
type input "5"
click at [553, 376] on label "Enter additional details (optional)" at bounding box center [503, 372] width 523 height 22
click at [238, 376] on input "Enter additional details (optional)" at bounding box center [233, 374] width 11 height 11
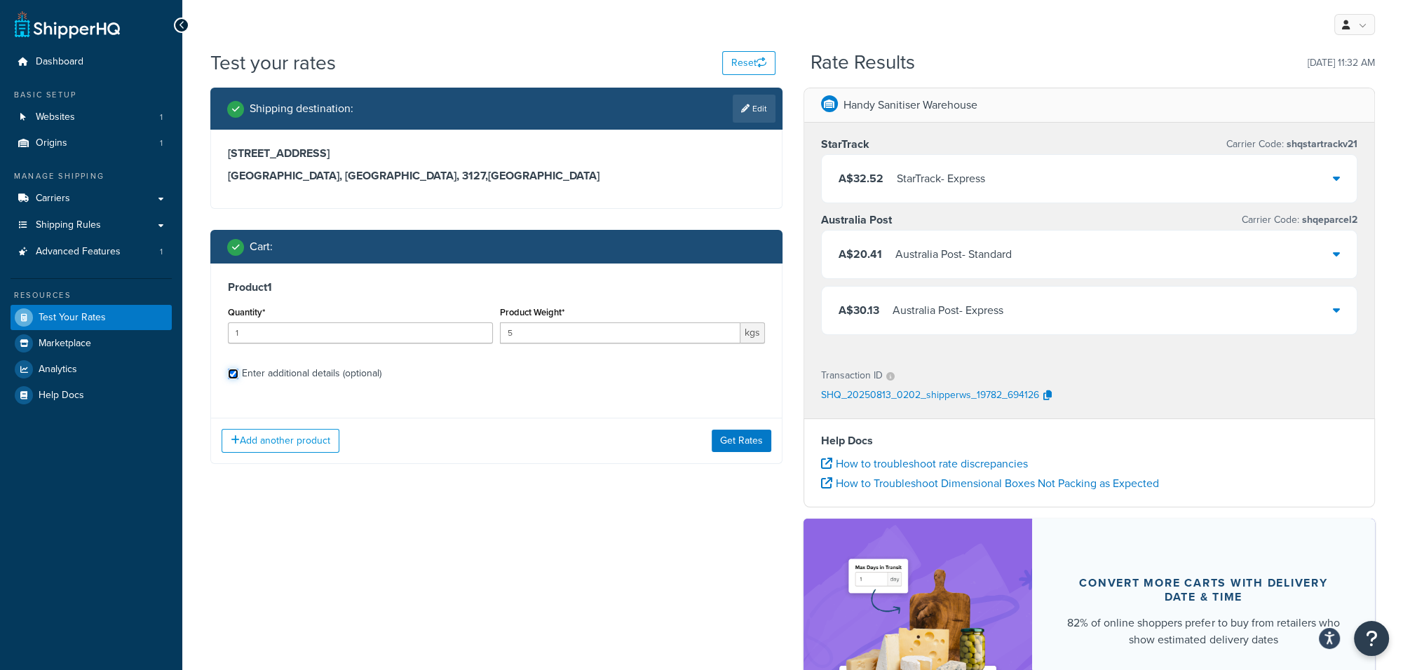
checkbox input "true"
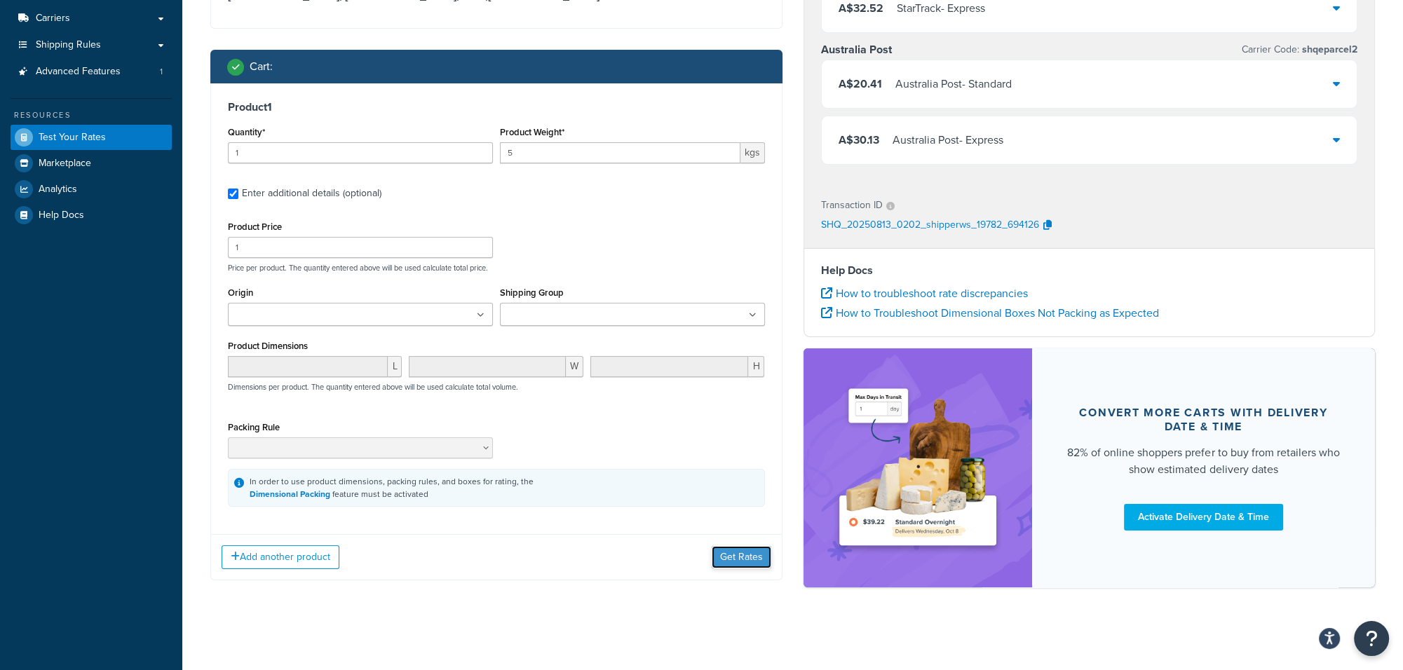
click at [743, 556] on button "Get Rates" at bounding box center [742, 557] width 60 height 22
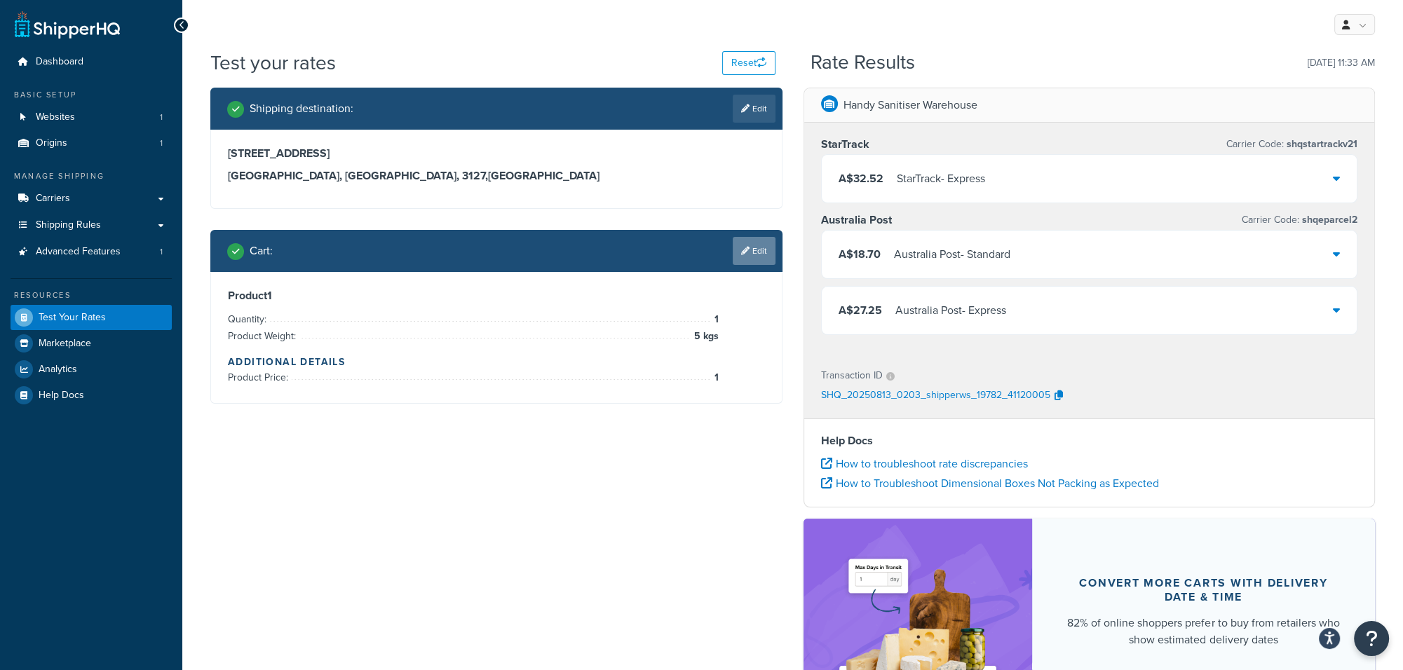
click at [766, 249] on link "Edit" at bounding box center [754, 251] width 43 height 28
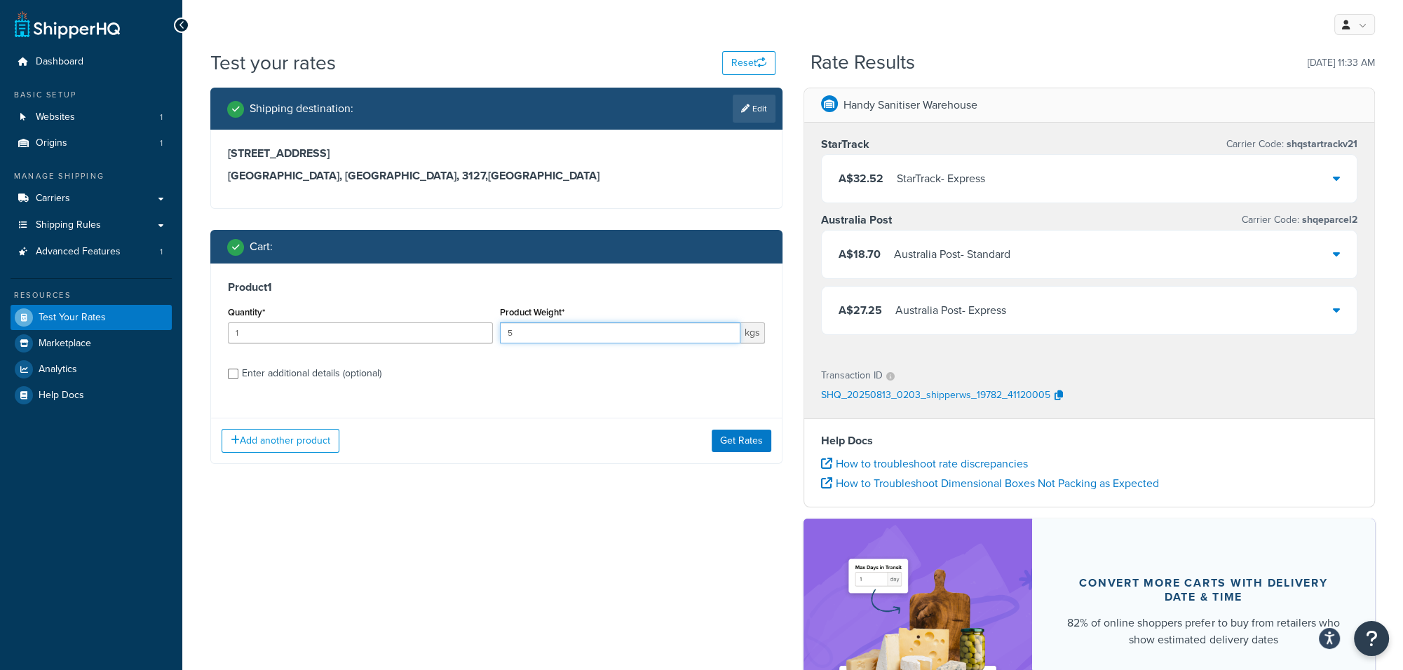
drag, startPoint x: 524, startPoint y: 334, endPoint x: 490, endPoint y: 332, distance: 34.4
click at [490, 332] on div "Quantity* 1 Product Weight* 5 kgs" at bounding box center [496, 328] width 544 height 51
type input "10"
click at [490, 332] on input "1" at bounding box center [360, 333] width 265 height 21
click at [273, 436] on button "Add another product" at bounding box center [281, 441] width 118 height 24
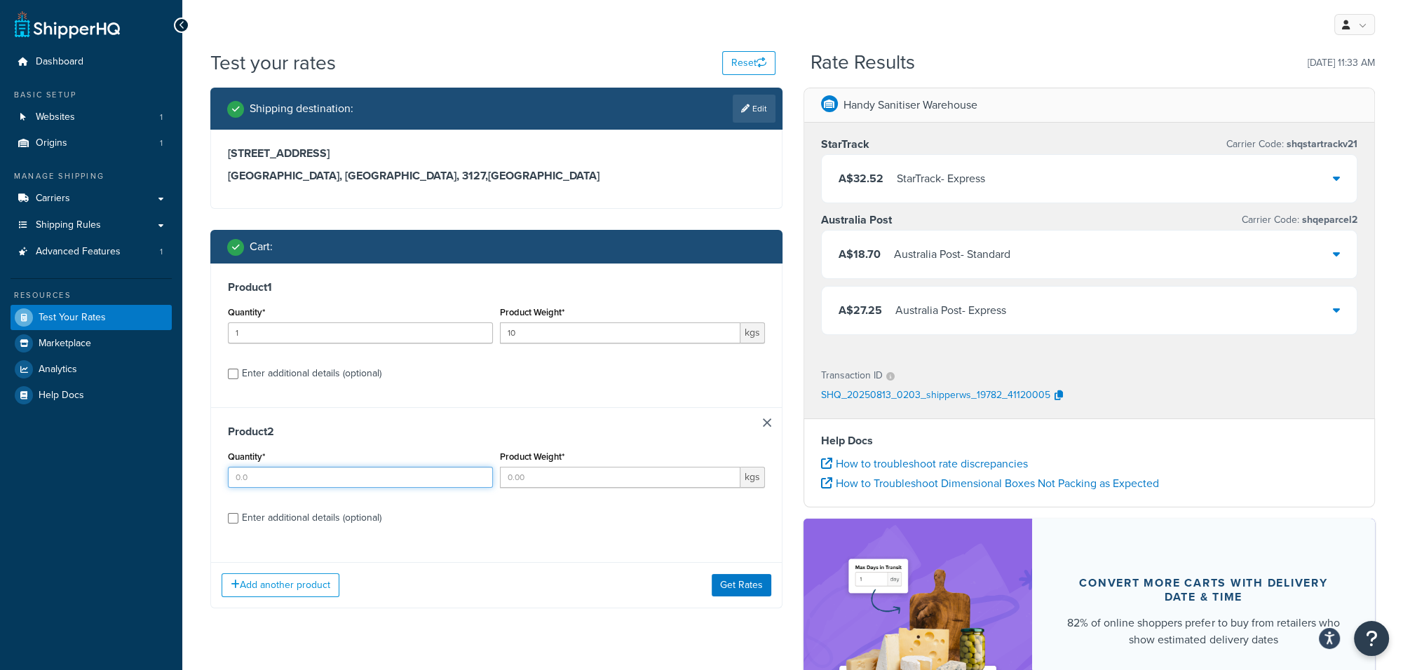
click at [271, 479] on input "Quantity*" at bounding box center [360, 477] width 265 height 21
type input "1"
click at [530, 473] on input "Product Weight*" at bounding box center [620, 477] width 241 height 21
type input "7"
click at [619, 534] on div "Product 2 Quantity* 1 Product Weight* 7 kgs Enter additional details (optional)" at bounding box center [496, 479] width 571 height 144
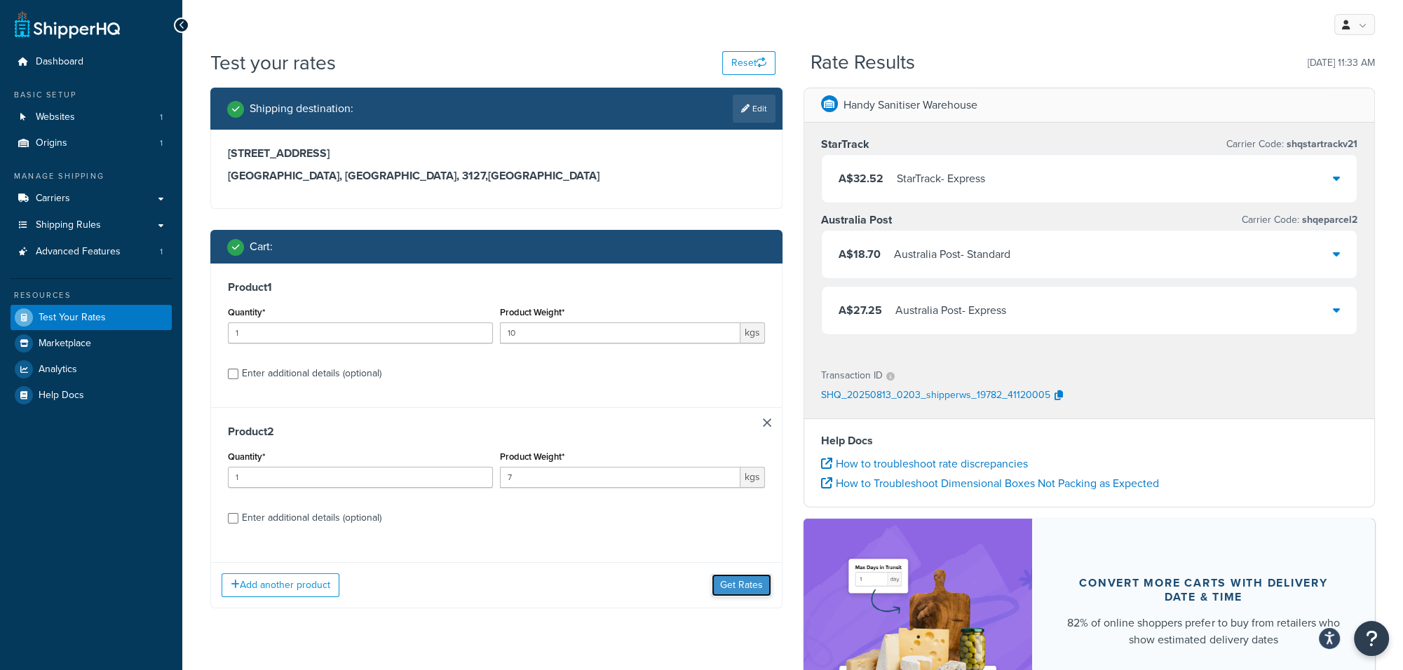
click at [752, 588] on button "Get Rates" at bounding box center [742, 585] width 60 height 22
